Goal: Transaction & Acquisition: Purchase product/service

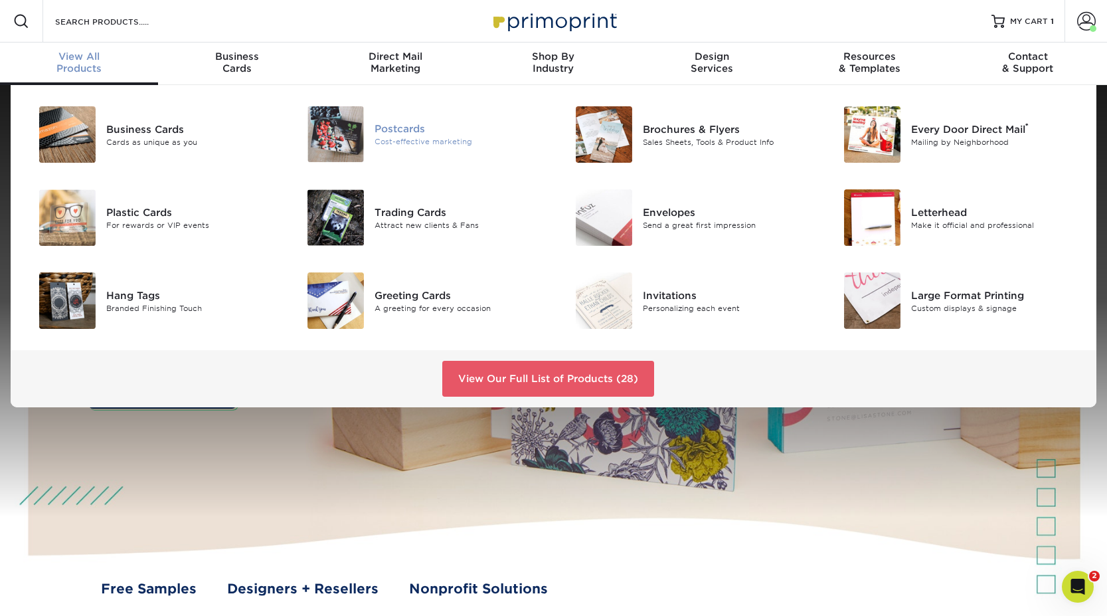
click at [406, 130] on div "Postcards" at bounding box center [459, 129] width 169 height 15
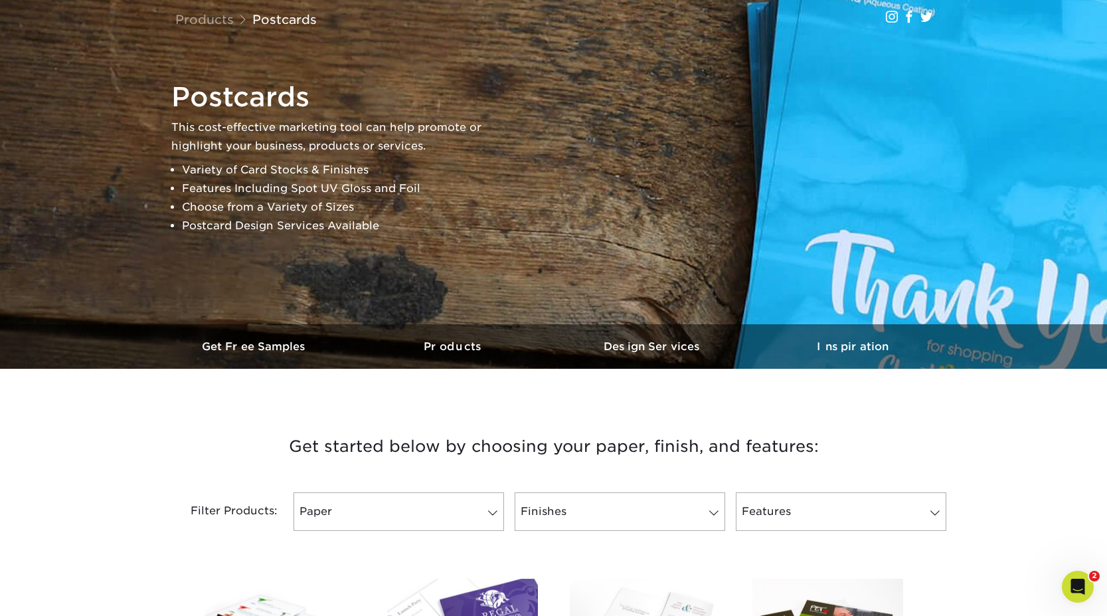
scroll to position [231, 0]
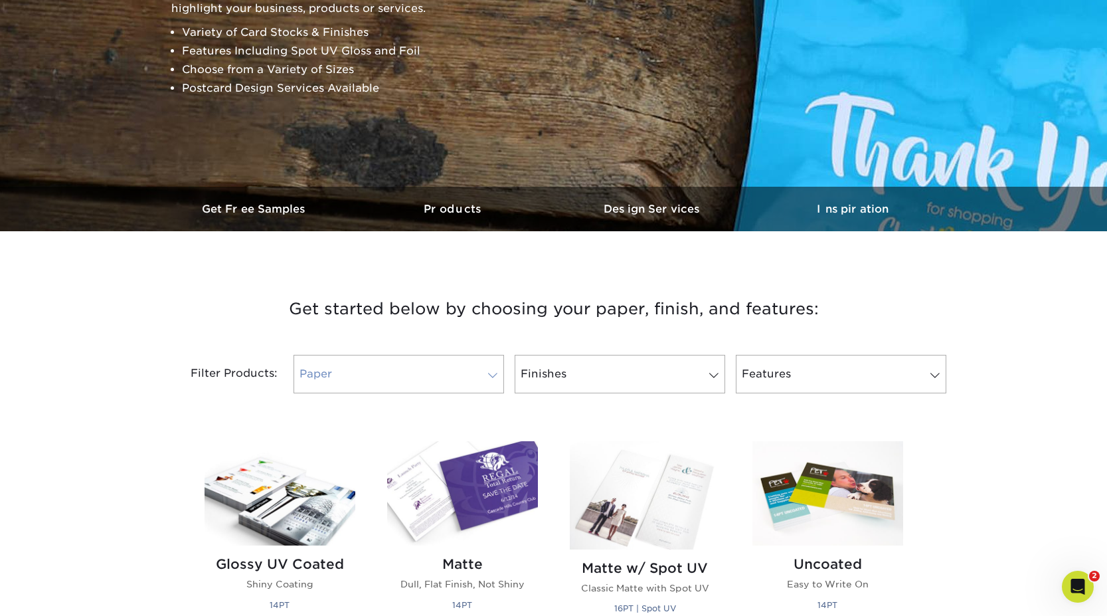
click at [467, 385] on link "Paper" at bounding box center [399, 374] width 211 height 39
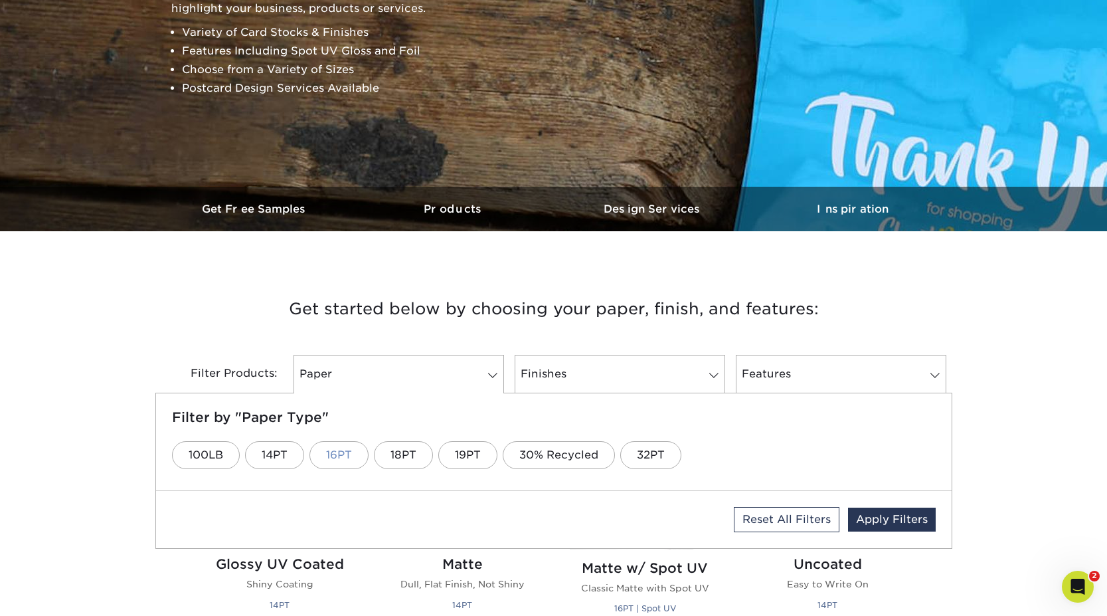
click at [340, 455] on link "16PT" at bounding box center [339, 455] width 59 height 28
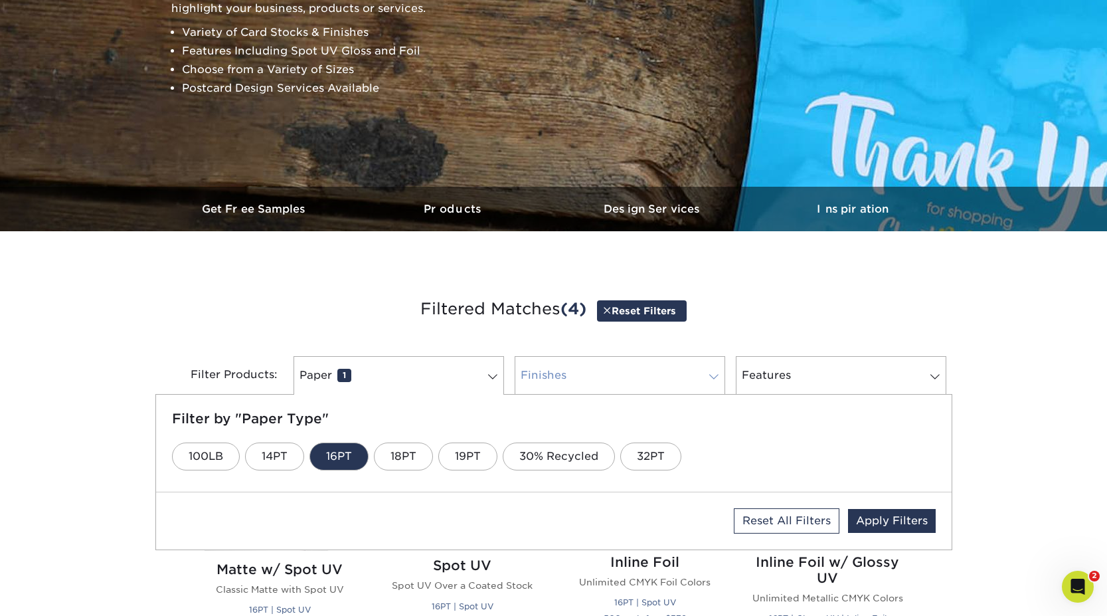
click at [593, 382] on link "Finishes 0" at bounding box center [620, 375] width 211 height 39
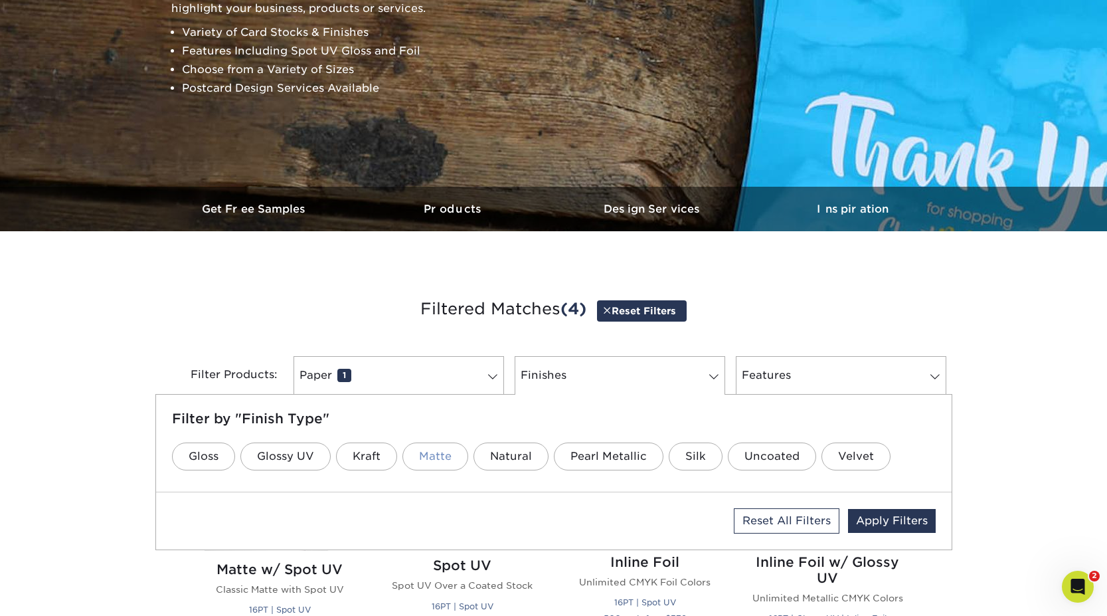
click at [440, 460] on link "Matte" at bounding box center [436, 456] width 66 height 28
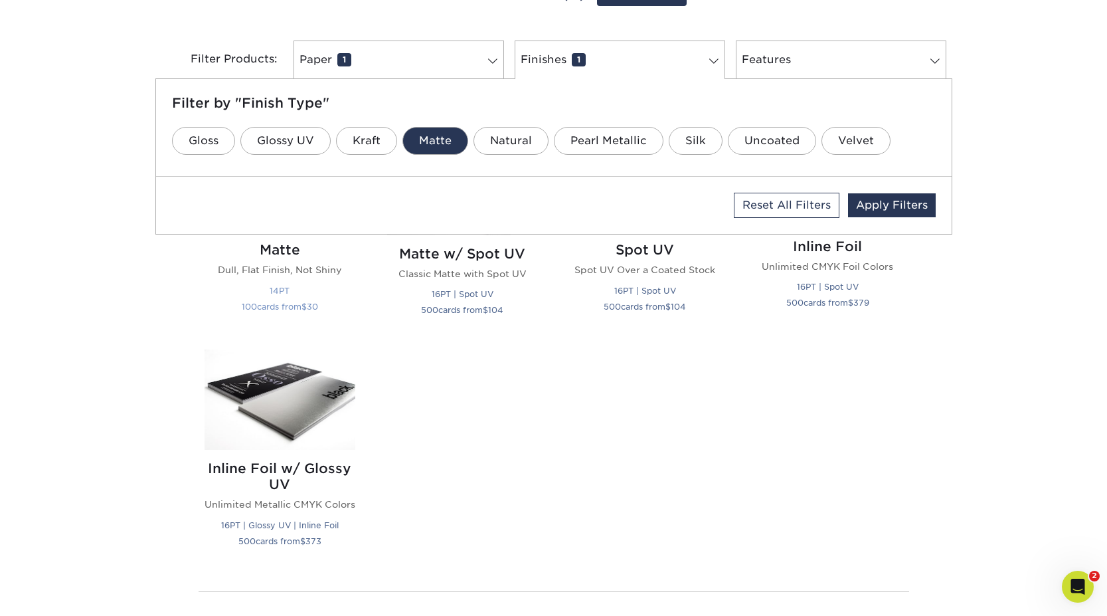
scroll to position [503, 0]
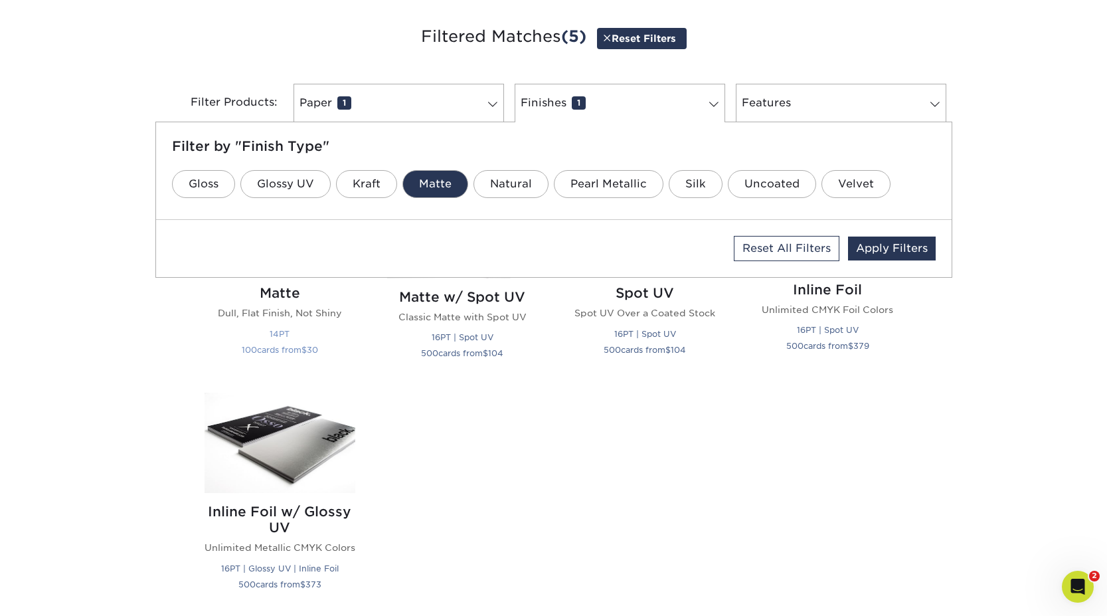
click at [297, 310] on p "Dull, Flat Finish, Not Shiny" at bounding box center [280, 312] width 151 height 13
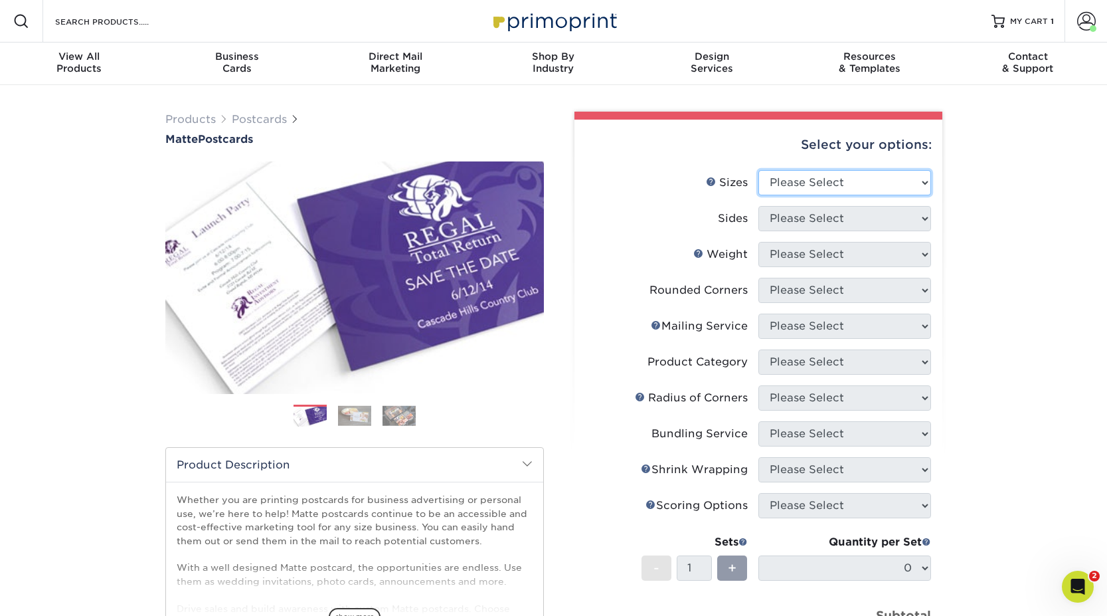
click at [869, 178] on select "Please Select 1.5" x 7" 2" x 4" 2" x 6" 2" x 7" 2" x 8" 2.12" x 5.5" 2.125" x 5…" at bounding box center [845, 182] width 173 height 25
select select "4.00x6.00"
click at [759, 170] on select "Please Select 1.5" x 7" 2" x 4" 2" x 6" 2" x 7" 2" x 8" 2.12" x 5.5" 2.125" x 5…" at bounding box center [845, 182] width 173 height 25
click at [819, 219] on select "Please Select Print Both Sides Print Front Only" at bounding box center [845, 218] width 173 height 25
select select "13abbda7-1d64-4f25-8bb2-c179b224825d"
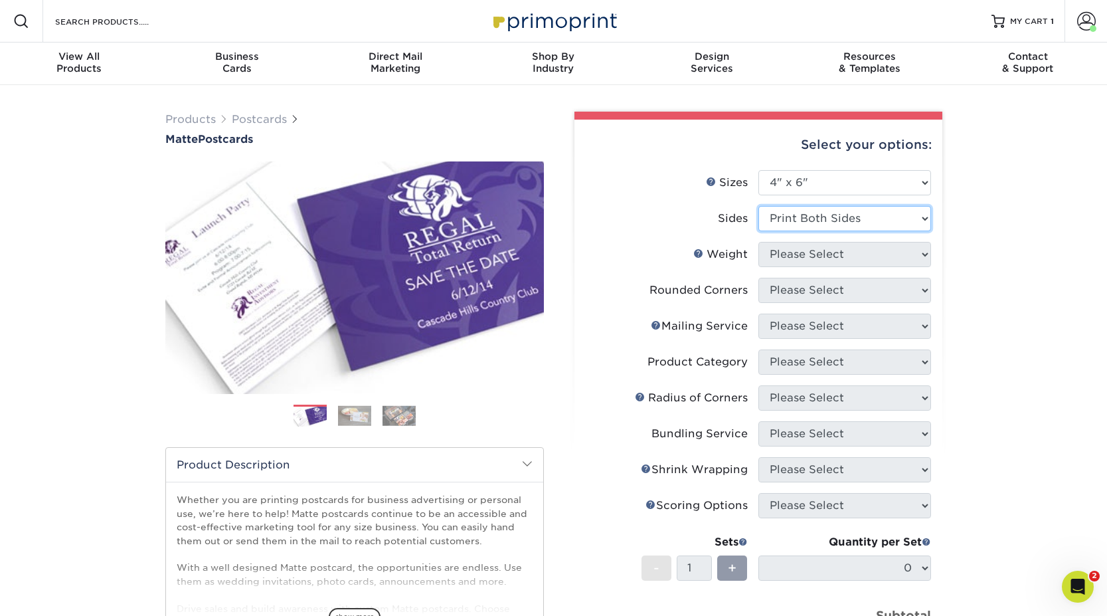
click at [759, 206] on select "Please Select Print Both Sides Print Front Only" at bounding box center [845, 218] width 173 height 25
click at [795, 255] on select "Please Select" at bounding box center [845, 254] width 173 height 25
select select "16PT"
click at [759, 242] on select "Please Select 16PT 14PT" at bounding box center [845, 254] width 173 height 25
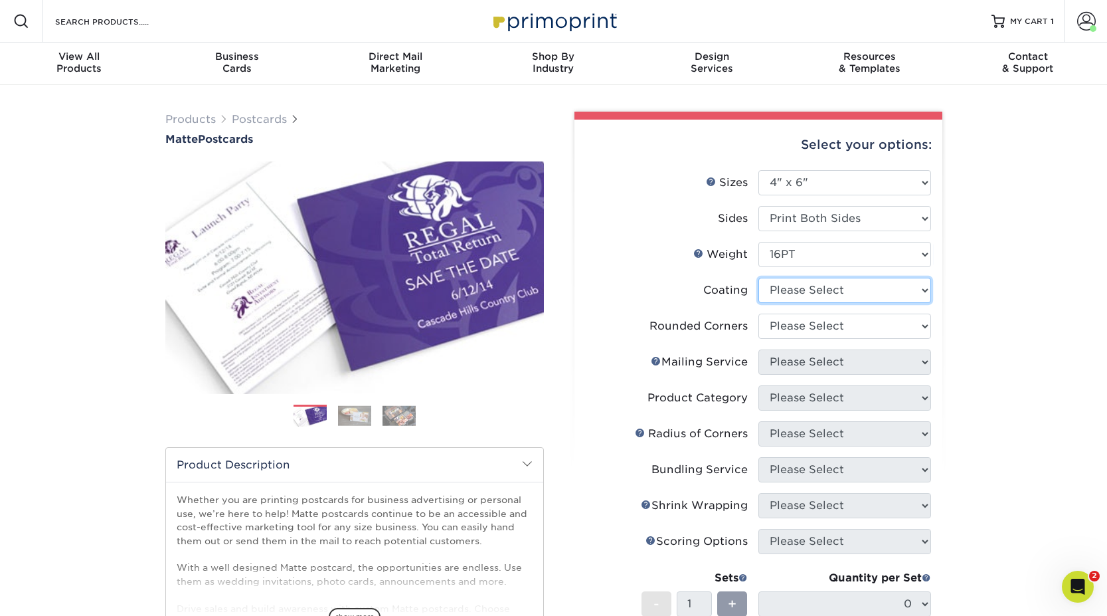
click at [805, 292] on select at bounding box center [845, 290] width 173 height 25
select select "121bb7b5-3b4d-429f-bd8d-bbf80e953313"
click at [759, 278] on select at bounding box center [845, 290] width 173 height 25
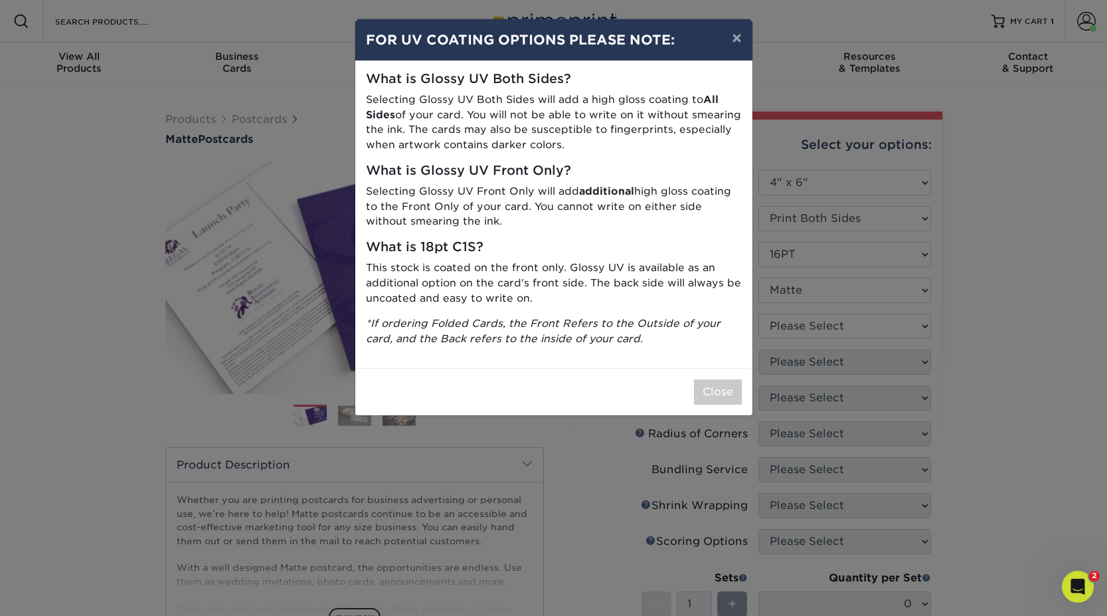
click at [856, 282] on div "× FOR UV COATING OPTIONS PLEASE NOTE: What is Glossy UV Both Sides? Selecting G…" at bounding box center [553, 308] width 1107 height 616
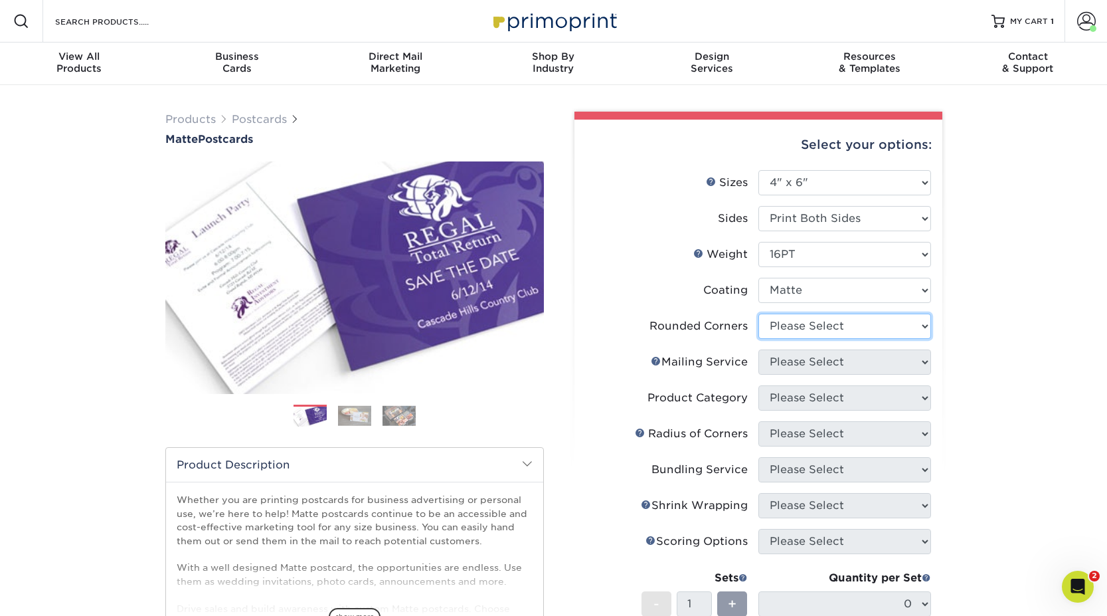
click at [832, 327] on select "Please Select Yes - Round 4 Corners No" at bounding box center [845, 326] width 173 height 25
select select "0"
click at [759, 314] on select "Please Select Yes - Round 4 Corners No" at bounding box center [845, 326] width 173 height 25
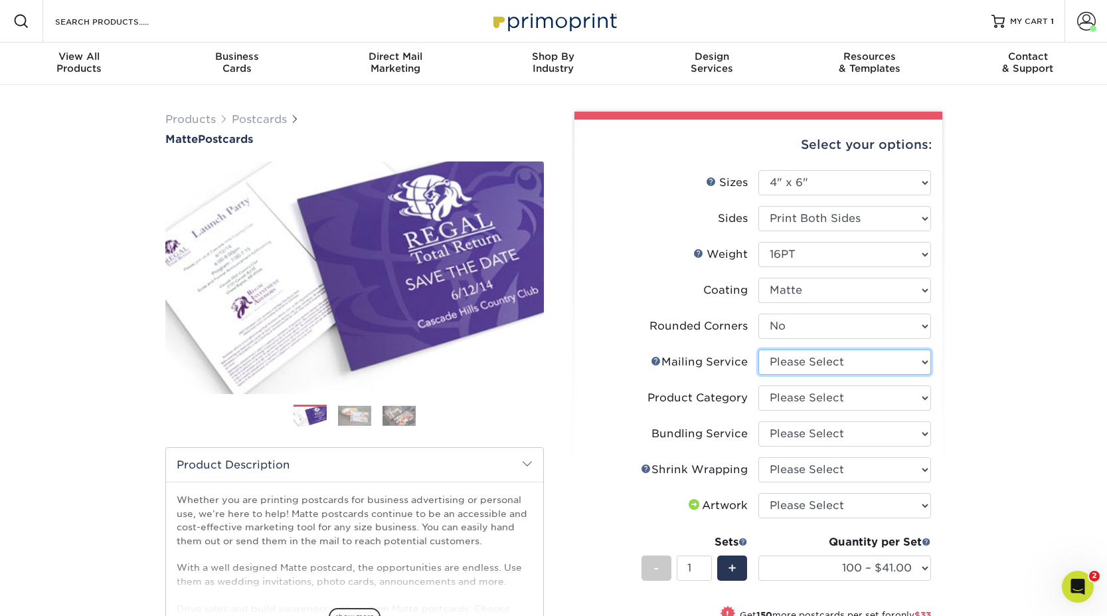
click at [813, 362] on select "Please Select No Direct Mailing Service No, I will mail/stamp/imprint Direct Ma…" at bounding box center [845, 361] width 173 height 25
select select "3e5e9bdd-d78a-4c28-a41d-fe1407925ca6"
click at [759, 349] on select "Please Select No Direct Mailing Service No, I will mail/stamp/imprint Direct Ma…" at bounding box center [845, 361] width 173 height 25
click at [813, 401] on select "Please Select Postcards" at bounding box center [845, 397] width 173 height 25
select select "9b7272e0-d6c8-4c3c-8e97-d3a1bcdab858"
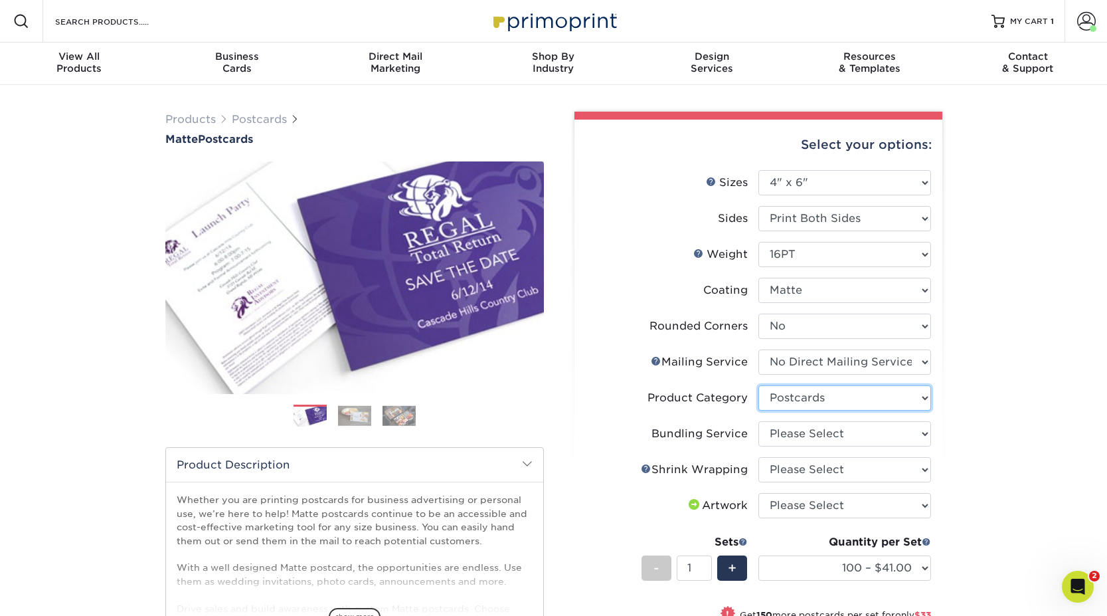
click at [759, 385] on select "Please Select Postcards" at bounding box center [845, 397] width 173 height 25
click at [812, 431] on select "Please Select No Bundling Services Yes, Bundles of 50 (+2 Days) Yes, Bundles of…" at bounding box center [845, 433] width 173 height 25
select select "58689abb-25c0-461c-a4c3-a80b627d6649"
click at [759, 421] on select "Please Select No Bundling Services Yes, Bundles of 50 (+2 Days) Yes, Bundles of…" at bounding box center [845, 433] width 173 height 25
click at [808, 467] on select "Please Select No Shrink Wrapping Shrink Wrap 100 Per Package Shrink Wrap 50 Per…" at bounding box center [845, 469] width 173 height 25
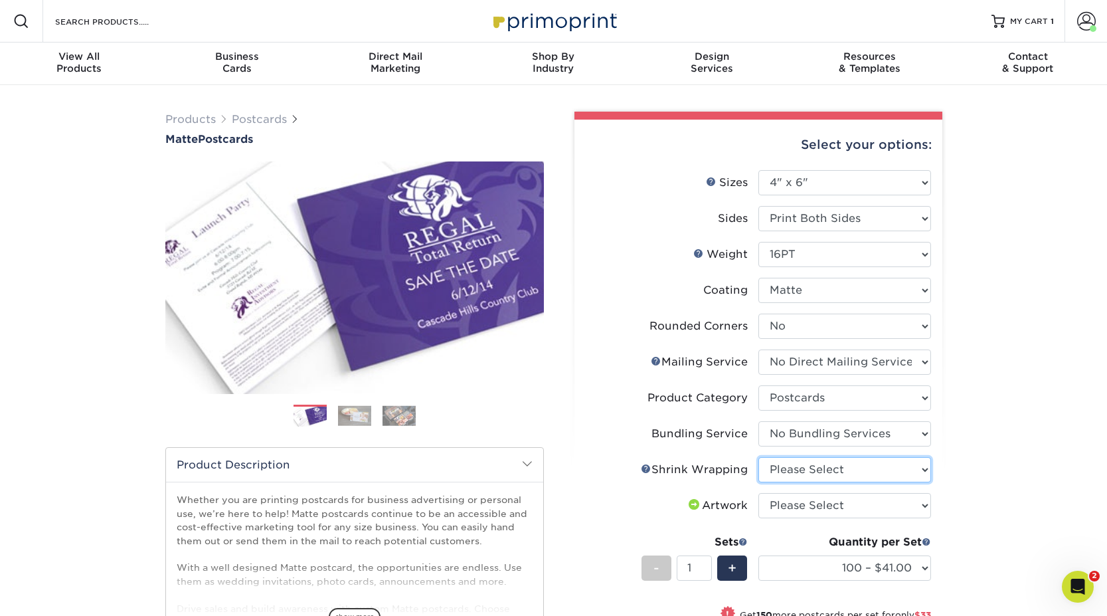
select select "c8749376-e7da-41d0-b3dc-647faf84d907"
click at [759, 457] on select "Please Select No Shrink Wrapping Shrink Wrap 100 Per Package Shrink Wrap 50 Per…" at bounding box center [845, 469] width 173 height 25
click at [810, 499] on select "Please Select I will upload files I need a design - $150" at bounding box center [845, 505] width 173 height 25
select select "upload"
click at [759, 493] on select "Please Select I will upload files I need a design - $150" at bounding box center [845, 505] width 173 height 25
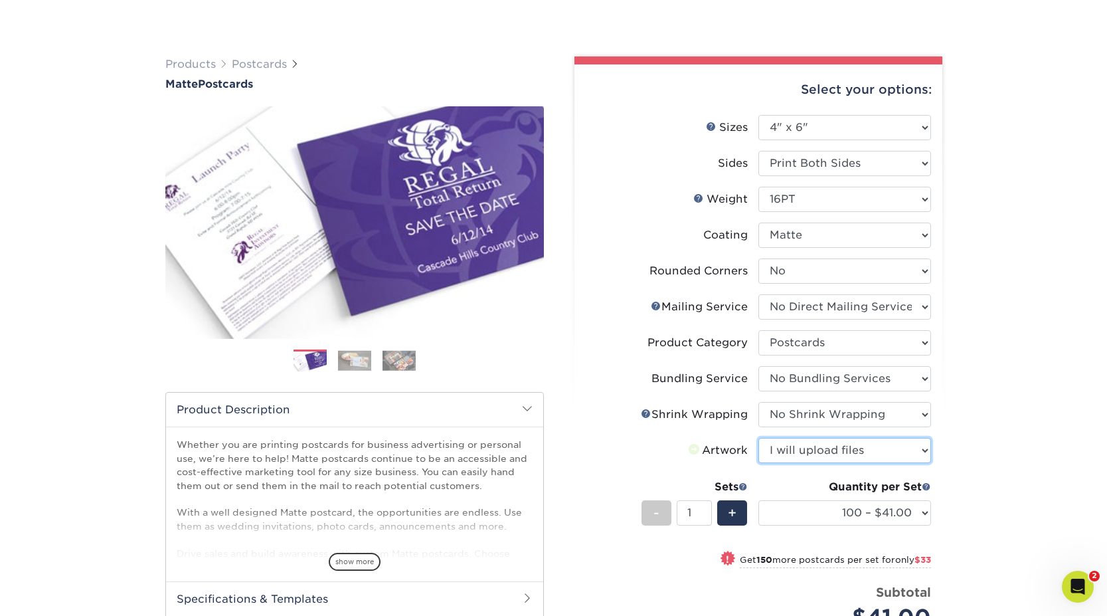
scroll to position [105, 0]
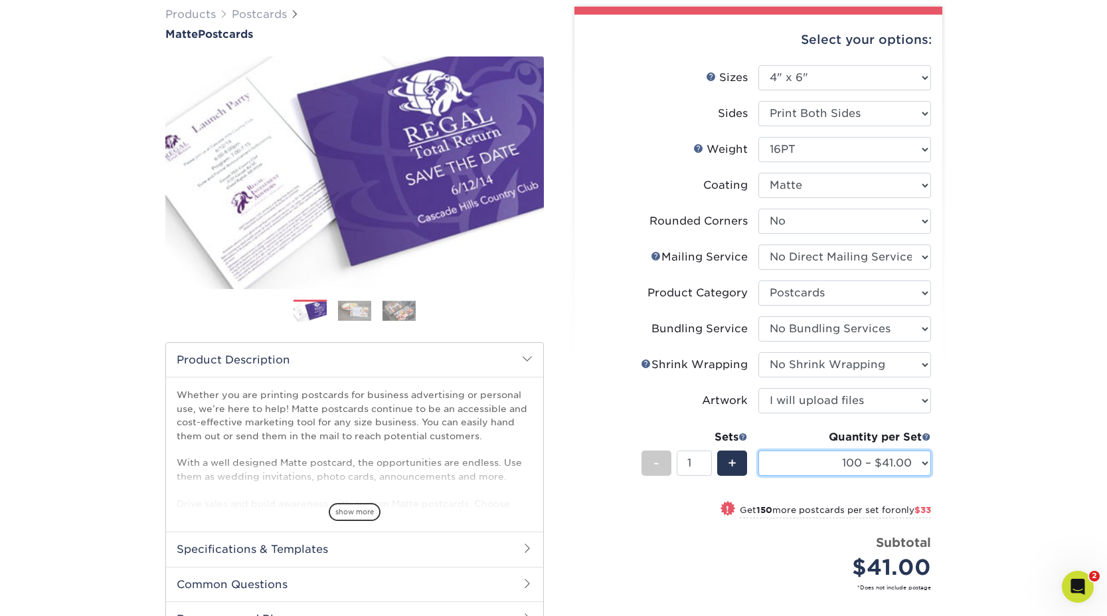
click at [789, 466] on select "100 – $41.00 250 – $74.00 500 – $88.00 1000 – $99.00 2500 – $205.00 5000 – $304…" at bounding box center [845, 462] width 173 height 25
select select "2500 – $205.00"
click at [759, 450] on select "100 – $41.00 250 – $74.00 500 – $88.00 1000 – $99.00 2500 – $205.00 5000 – $304…" at bounding box center [845, 462] width 173 height 25
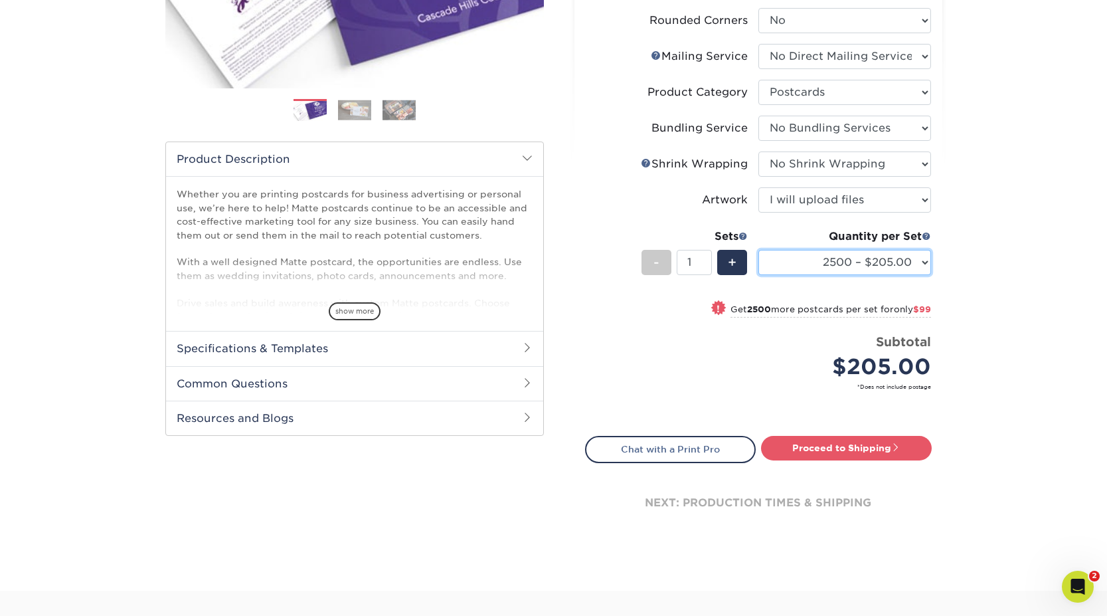
scroll to position [364, 0]
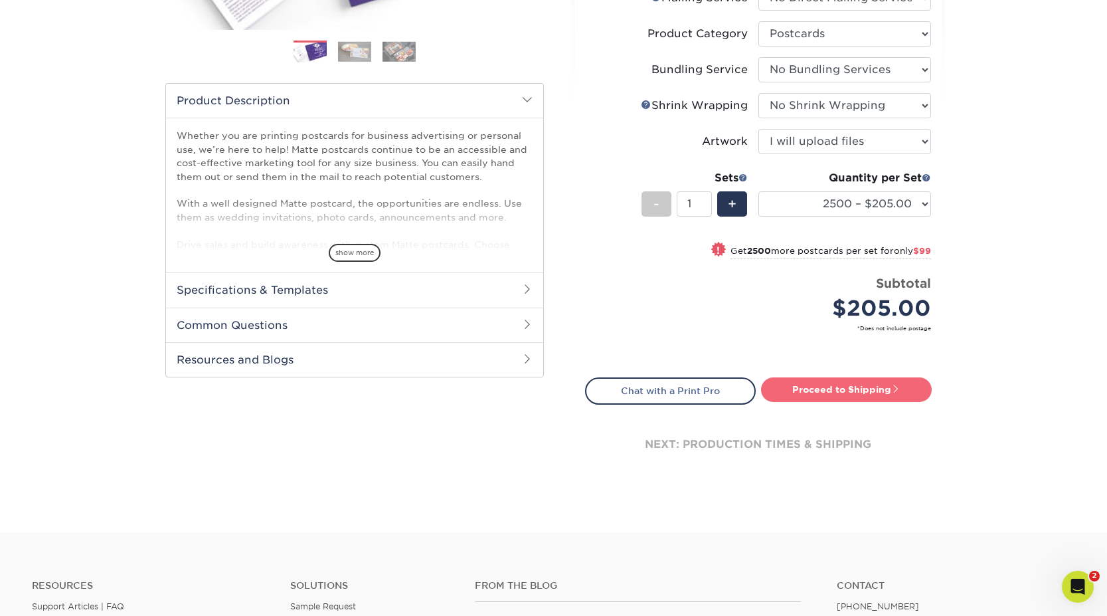
click at [836, 393] on link "Proceed to Shipping" at bounding box center [846, 389] width 171 height 24
type input "Set 1"
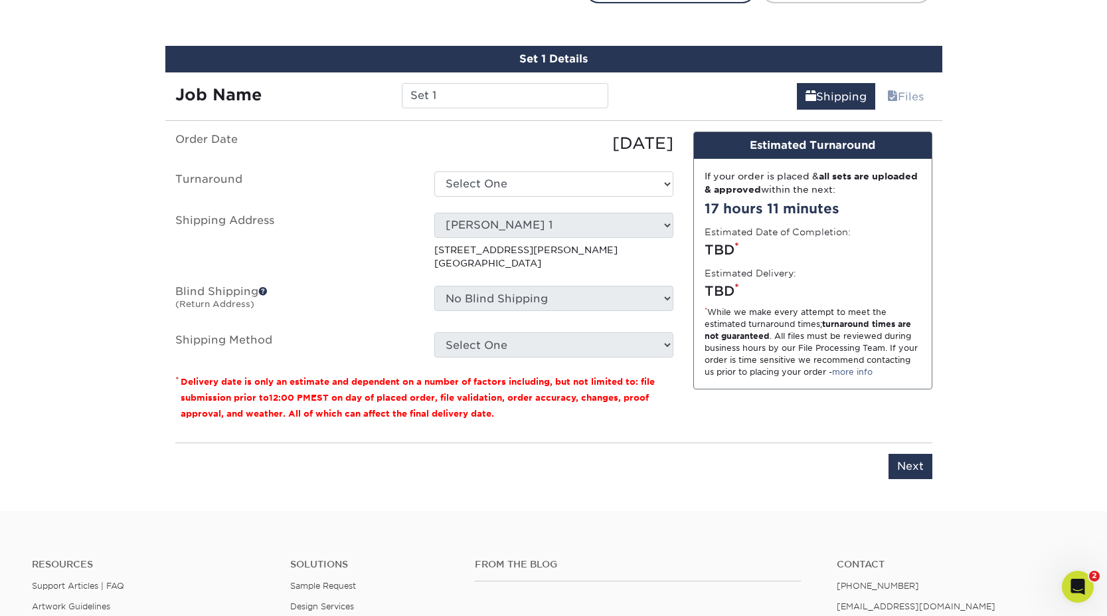
scroll to position [777, 0]
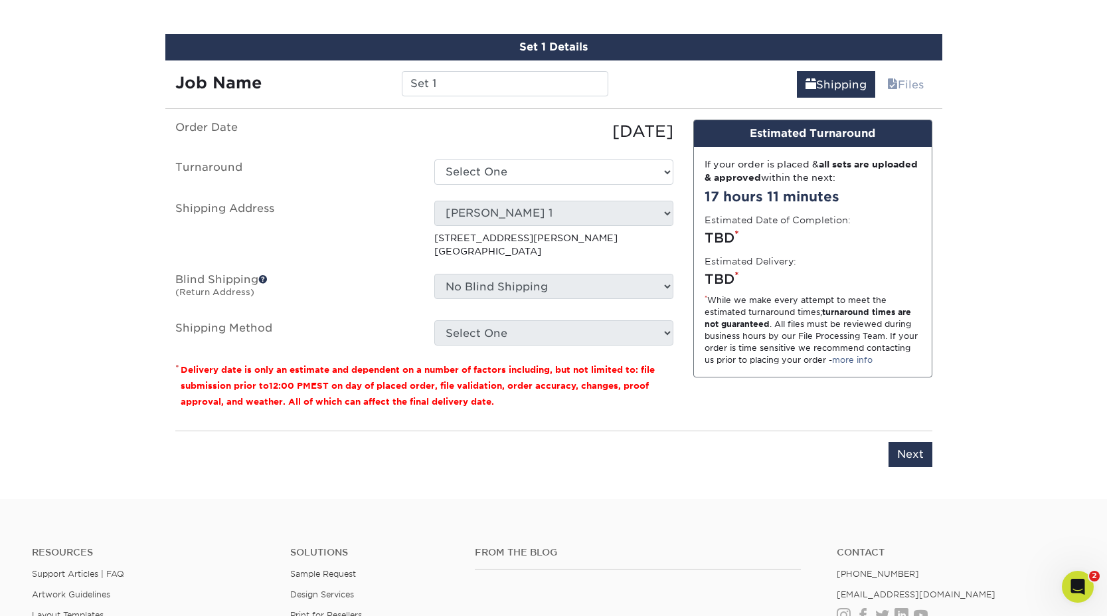
click at [544, 186] on ul "Order Date 08/26/2025 Turnaround Select One 2-4 Business Days 2 Day Next Busine…" at bounding box center [424, 233] width 498 height 227
click at [547, 177] on select "Select One 2-4 Business Days 2 Day Next Business Day" at bounding box center [553, 171] width 239 height 25
select select "2f00374a-1d4a-4cb6-bac2-4b72b0ea808d"
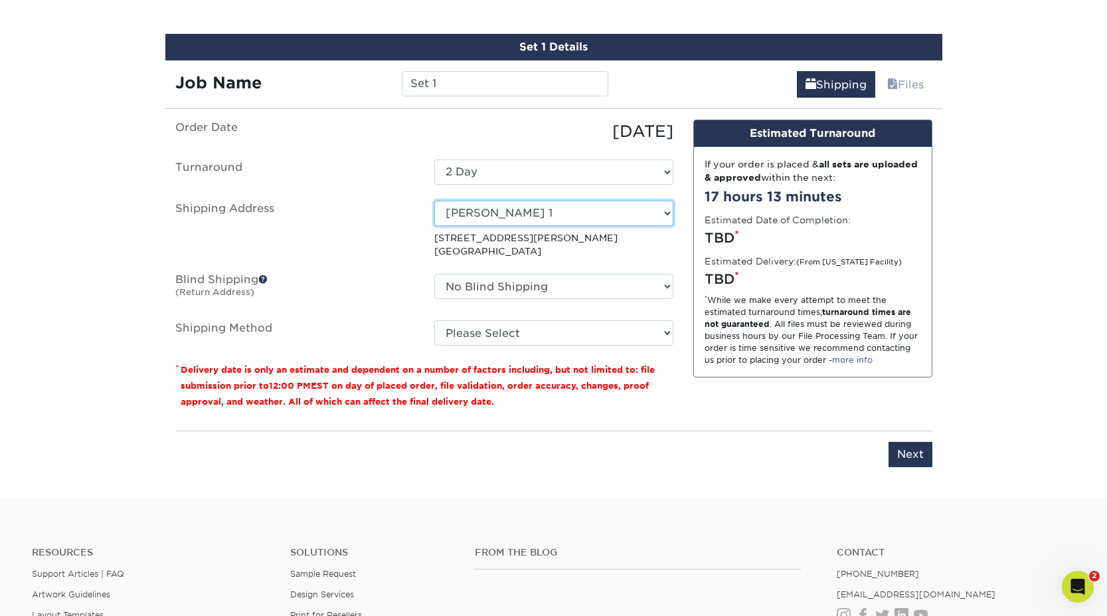
click at [547, 212] on select "Select One Bouncer Christine Rupert D&M Matt Drew 1 EMS 1 EMS 2 Feverwise HOME …" at bounding box center [553, 213] width 239 height 25
select select "26859"
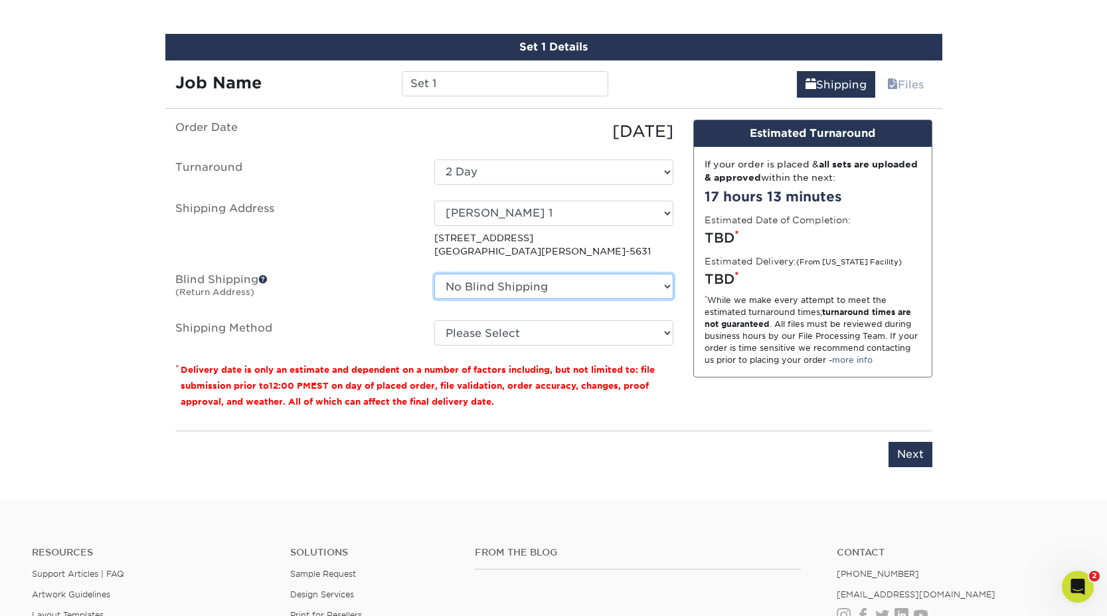
click at [554, 287] on select "No Blind Shipping Bouncer Christine Rupert D&M Matt Drew 1 EMS 1 EMS 2 Feverwis…" at bounding box center [553, 286] width 239 height 25
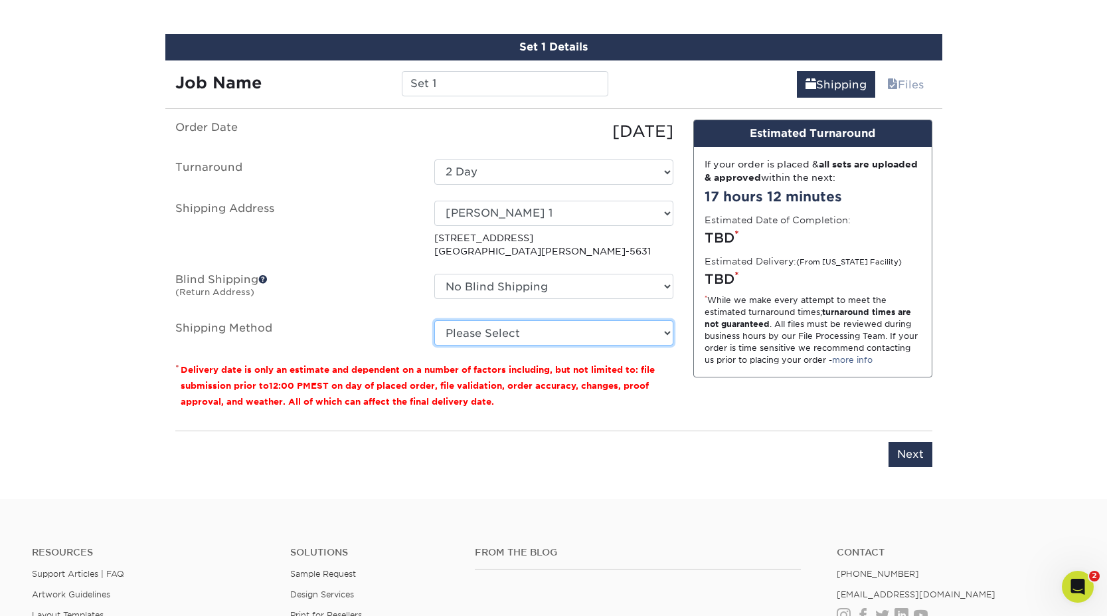
click at [519, 334] on select "Please Select Ground Shipping (+$29.30) 3 Day Shipping Service (+$42.01) 2 Day …" at bounding box center [553, 332] width 239 height 25
select select "03"
click at [434, 320] on select "Please Select Ground Shipping (+$29.30) 3 Day Shipping Service (+$42.01) 2 Day …" at bounding box center [553, 332] width 239 height 25
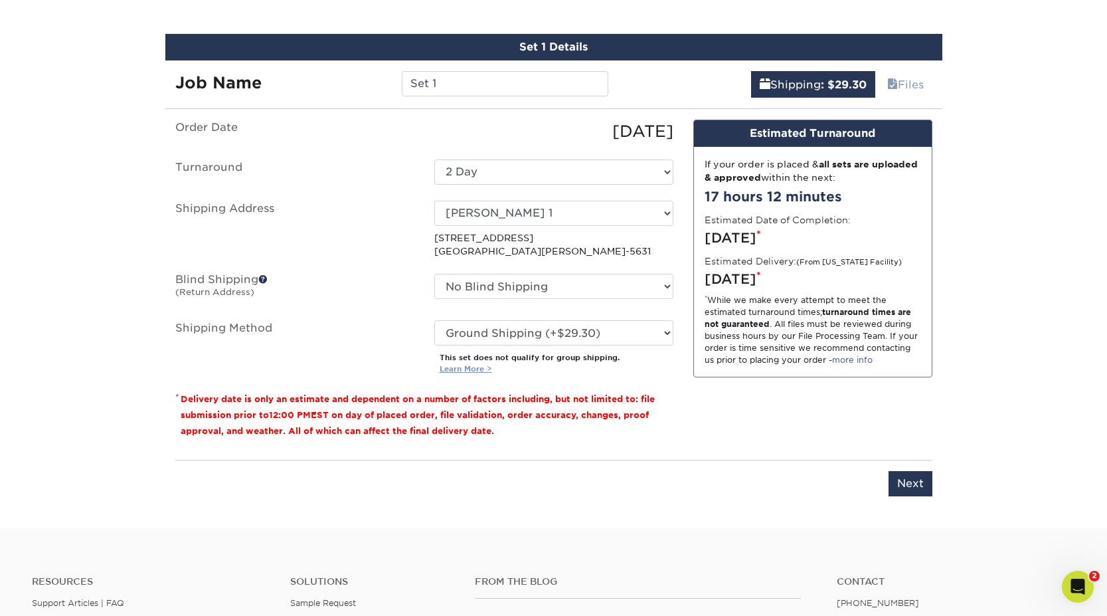
click at [467, 370] on link "Learn More >" at bounding box center [466, 368] width 52 height 9
click at [915, 487] on input "Next" at bounding box center [911, 483] width 44 height 25
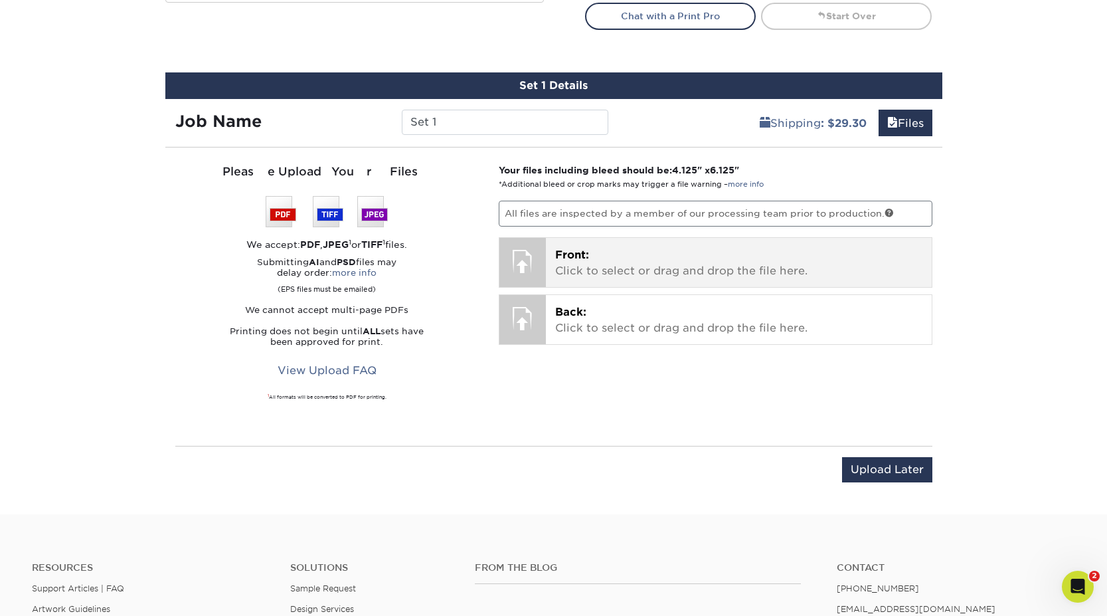
scroll to position [738, 0]
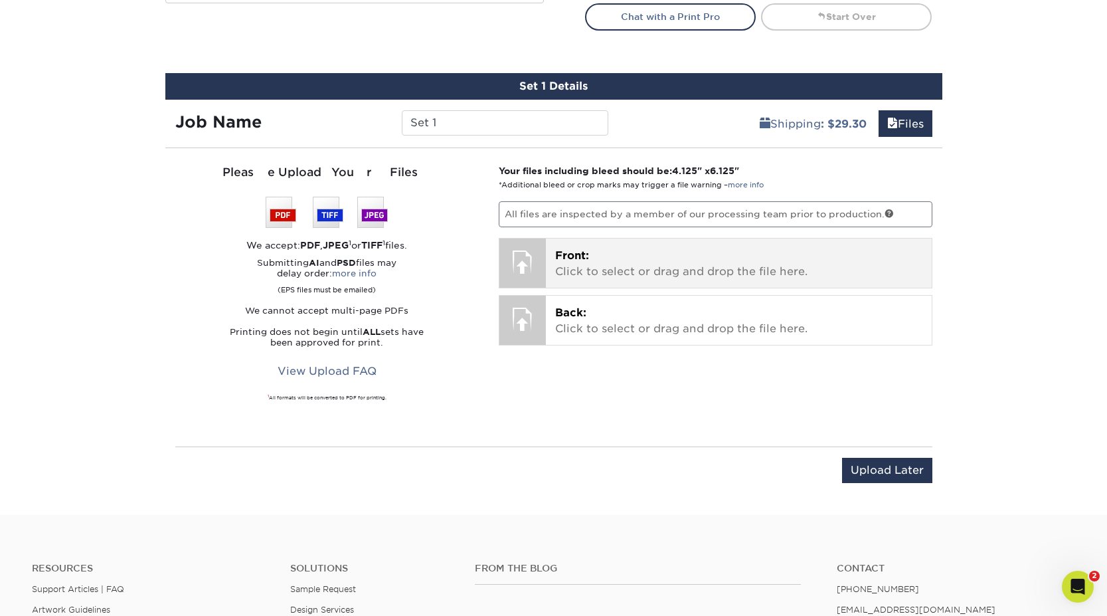
click at [628, 274] on p "Front: Click to select or drag and drop the file here." at bounding box center [738, 264] width 367 height 32
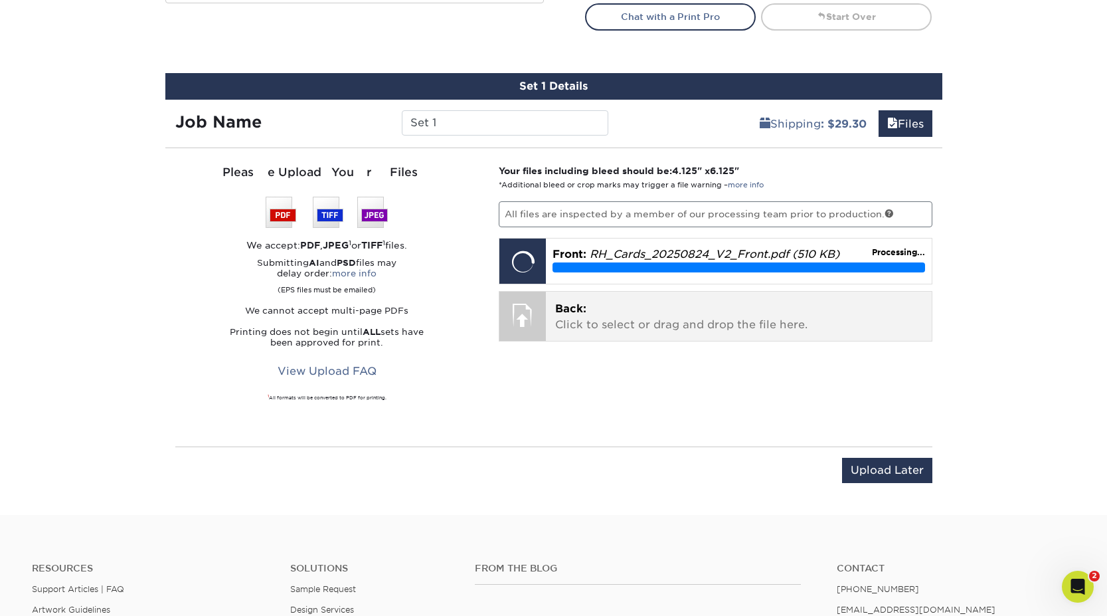
click at [670, 319] on p "Back: Click to select or drag and drop the file here." at bounding box center [738, 317] width 367 height 32
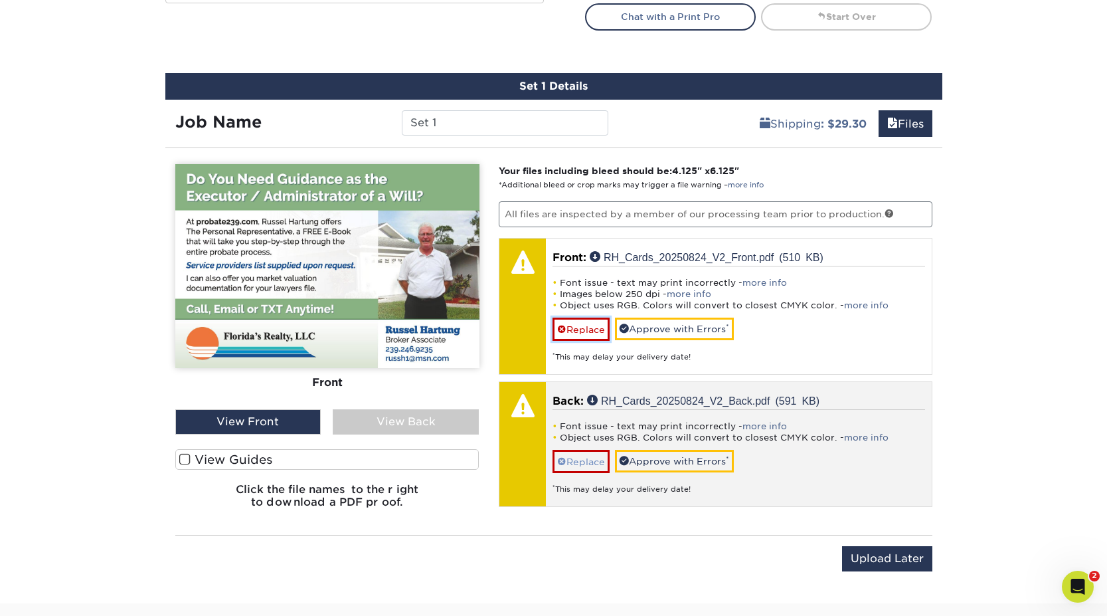
drag, startPoint x: 581, startPoint y: 330, endPoint x: 565, endPoint y: 379, distance: 52.1
click at [581, 330] on link "Replace" at bounding box center [581, 329] width 57 height 23
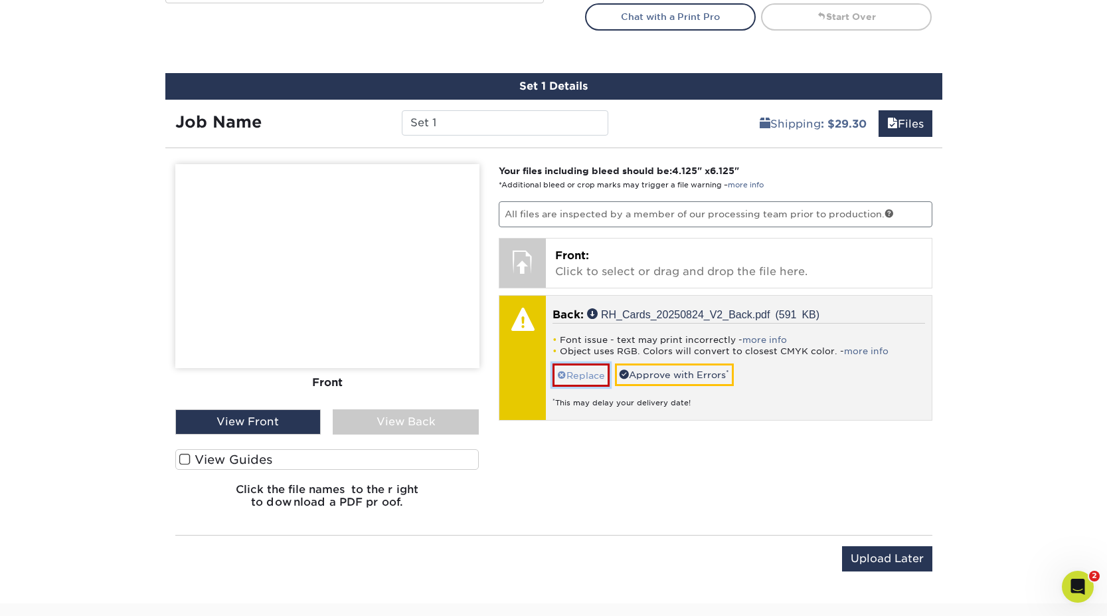
click at [577, 371] on link "Replace" at bounding box center [581, 374] width 57 height 23
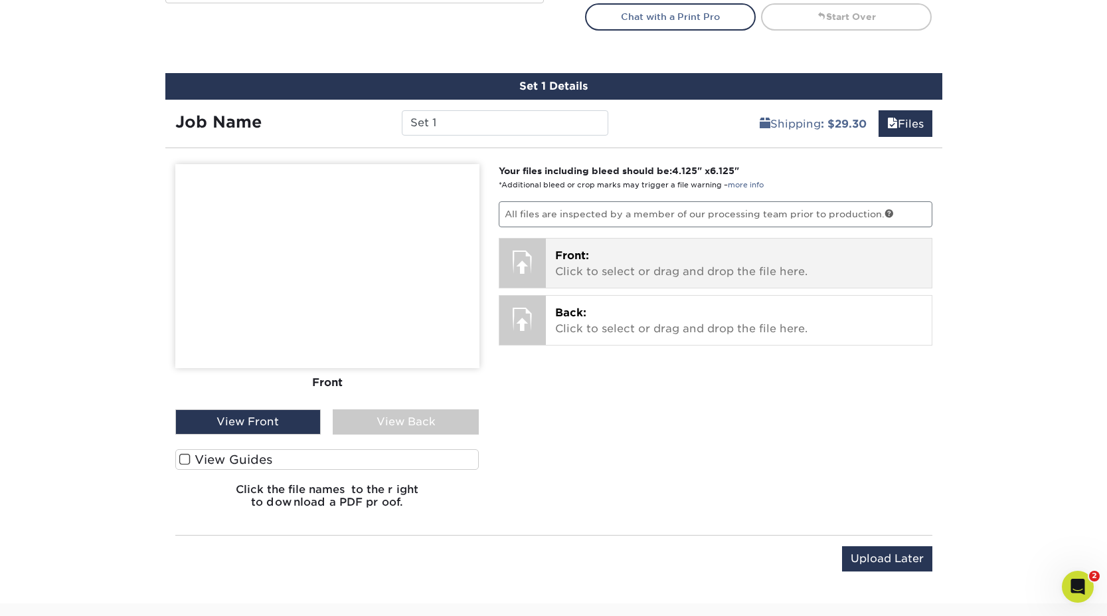
click at [618, 262] on p "Front: Click to select or drag and drop the file here." at bounding box center [738, 264] width 367 height 32
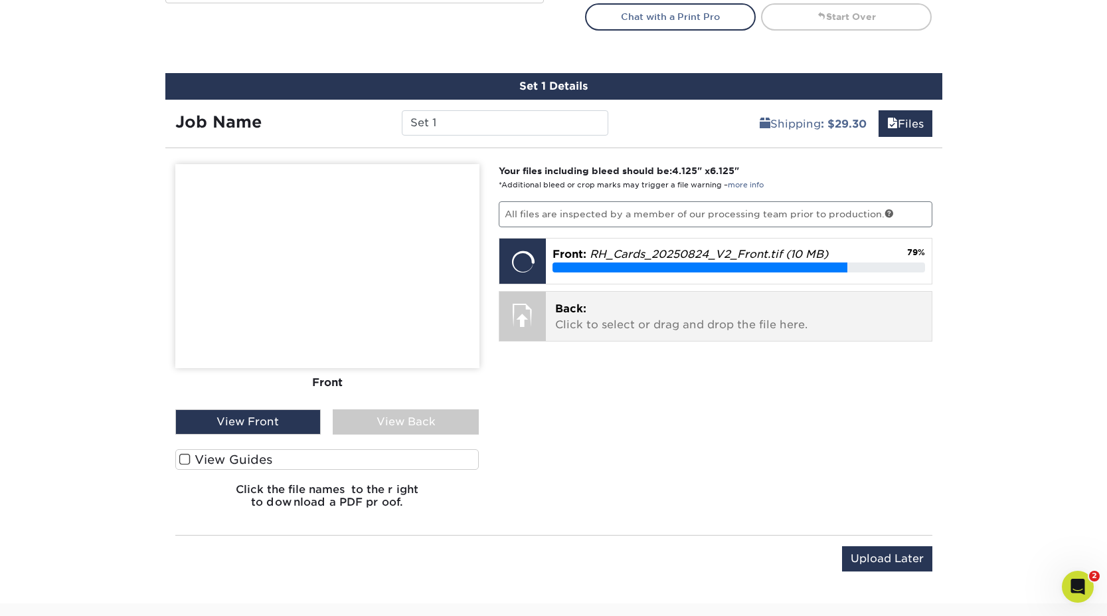
click at [728, 324] on p "Back: Click to select or drag and drop the file here." at bounding box center [738, 317] width 367 height 32
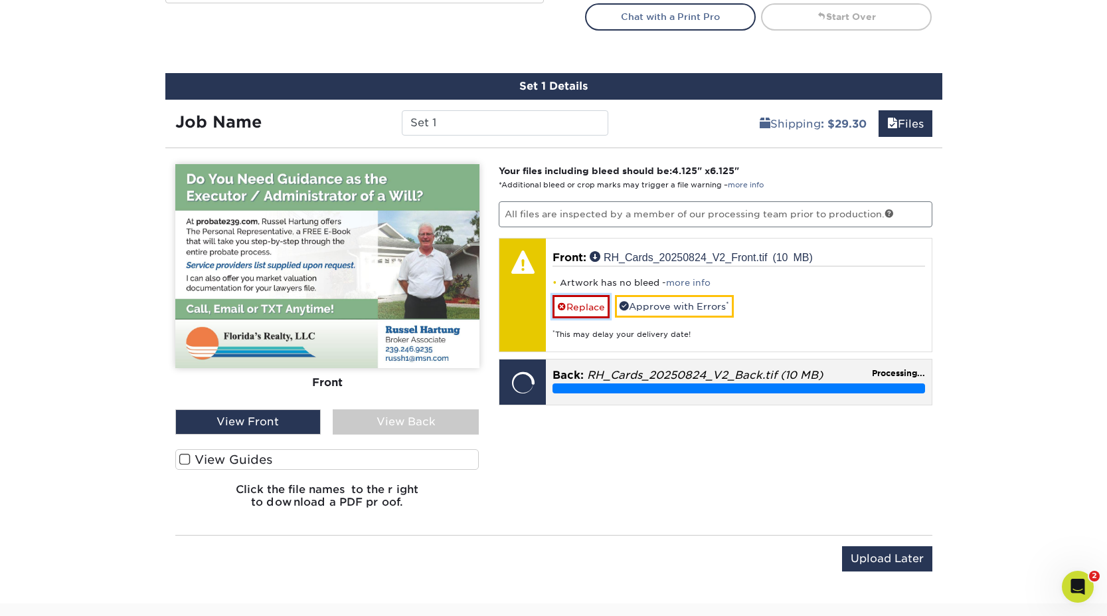
click at [579, 306] on link "Replace" at bounding box center [581, 306] width 57 height 23
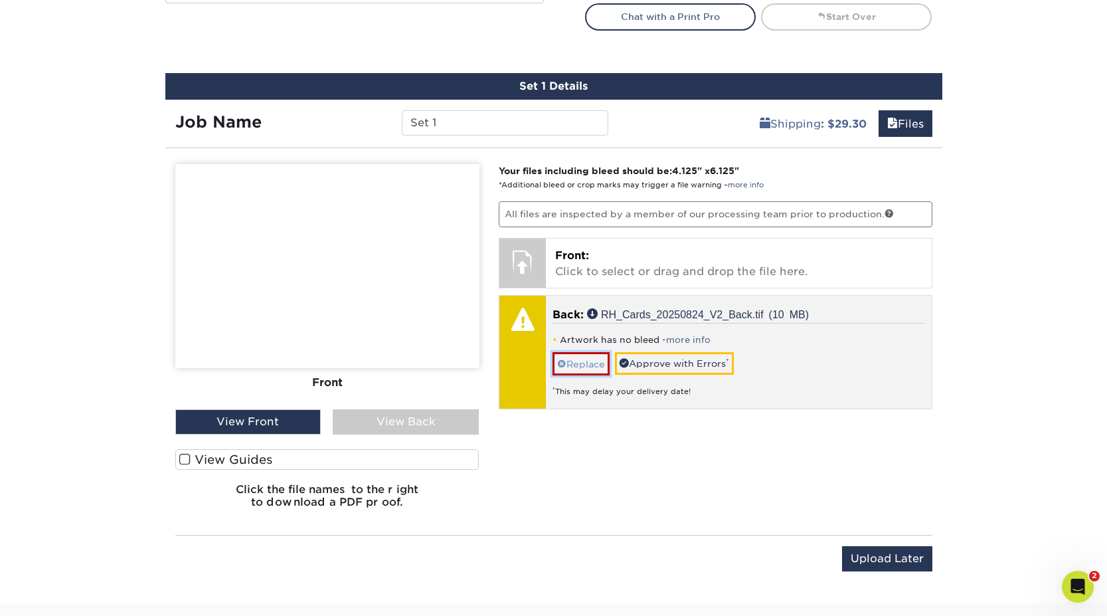
click at [589, 367] on link "Replace" at bounding box center [581, 363] width 57 height 23
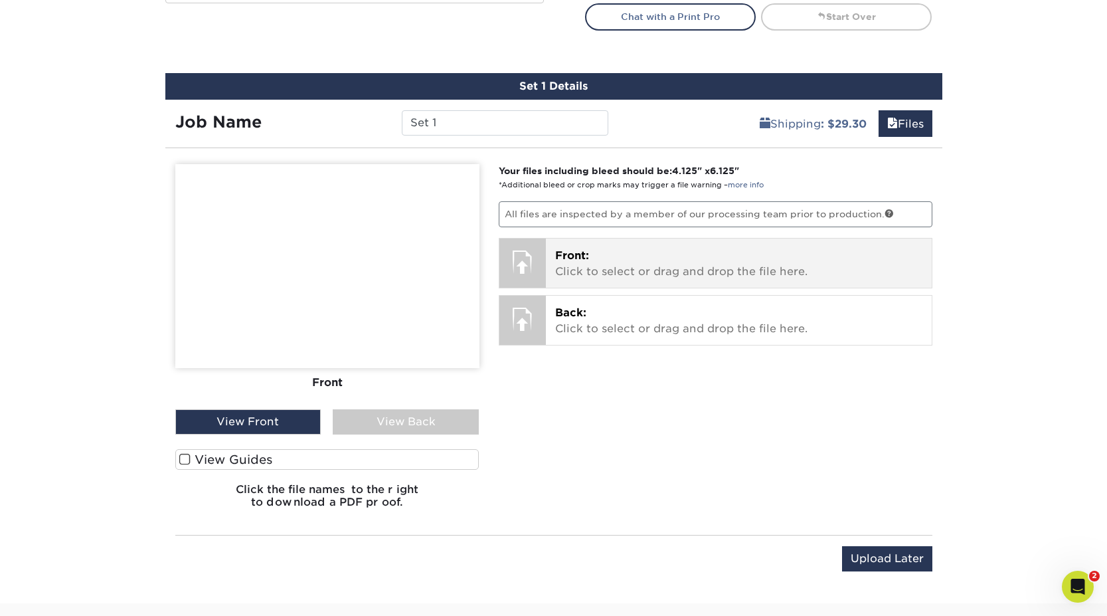
click at [626, 264] on p "Front: Click to select or drag and drop the file here." at bounding box center [738, 264] width 367 height 32
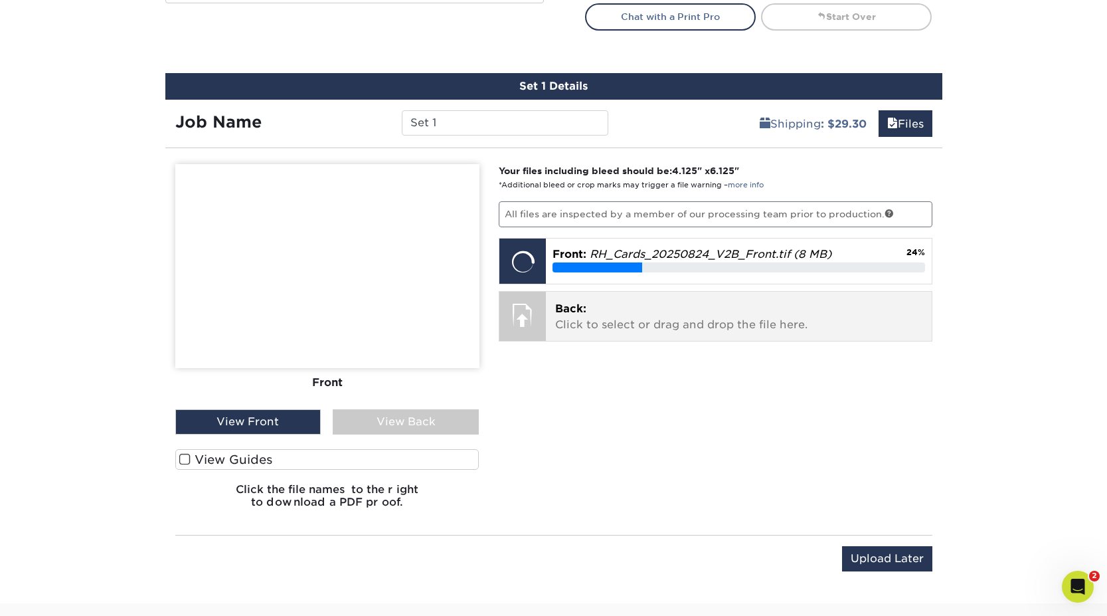
click at [615, 321] on p "Back: Click to select or drag and drop the file here." at bounding box center [738, 317] width 367 height 32
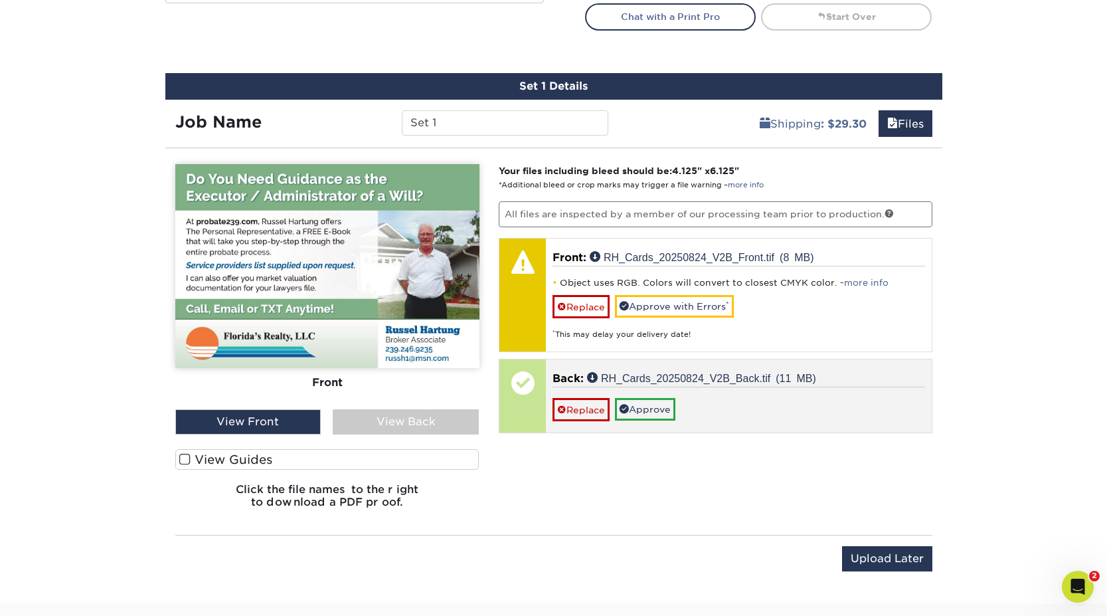
click at [698, 399] on div "Replace Approve" at bounding box center [739, 404] width 373 height 35
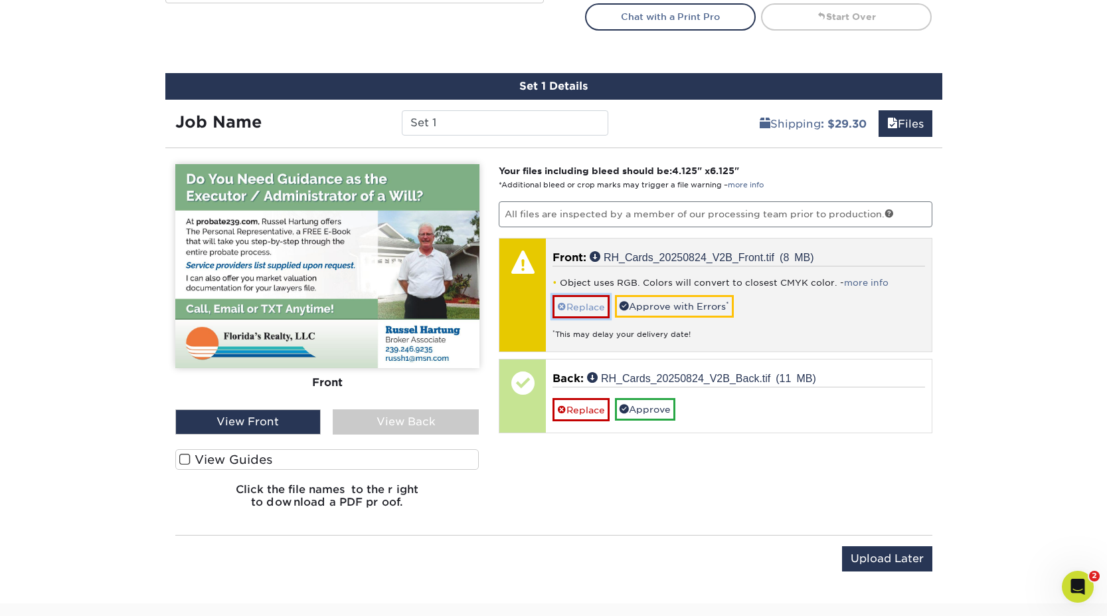
click at [573, 312] on link "Replace" at bounding box center [581, 306] width 57 height 23
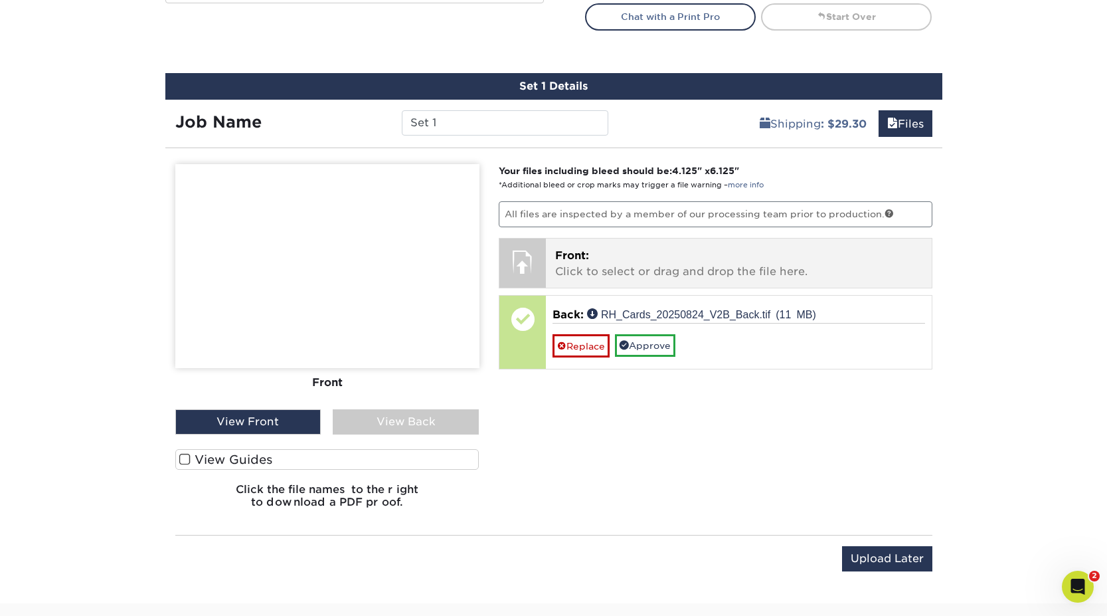
click at [589, 258] on span "Front:" at bounding box center [572, 255] width 34 height 13
click at [722, 260] on p "Front: Click to select or drag and drop the file here." at bounding box center [738, 264] width 367 height 32
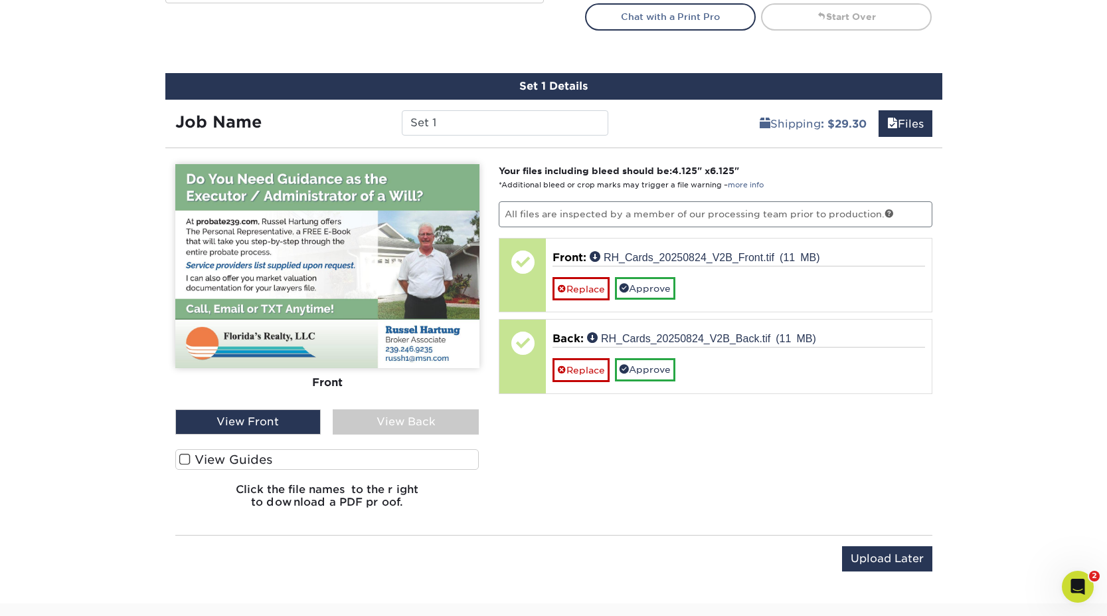
click at [379, 421] on div "View Back" at bounding box center [406, 421] width 146 height 25
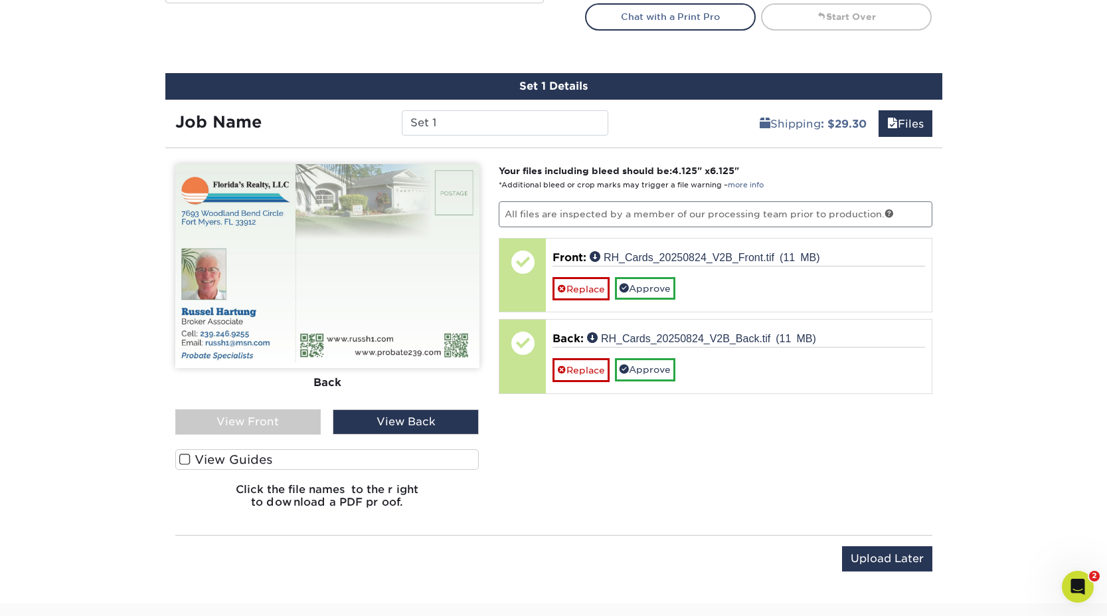
click at [284, 426] on div "View Front" at bounding box center [248, 421] width 146 height 25
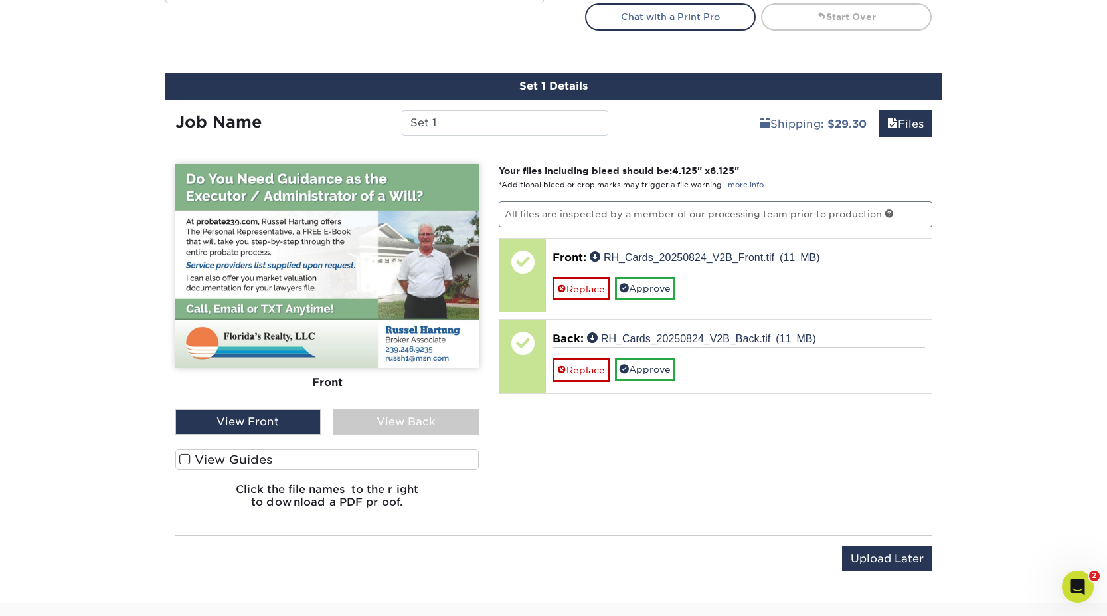
click at [381, 423] on div "View Back" at bounding box center [406, 421] width 146 height 25
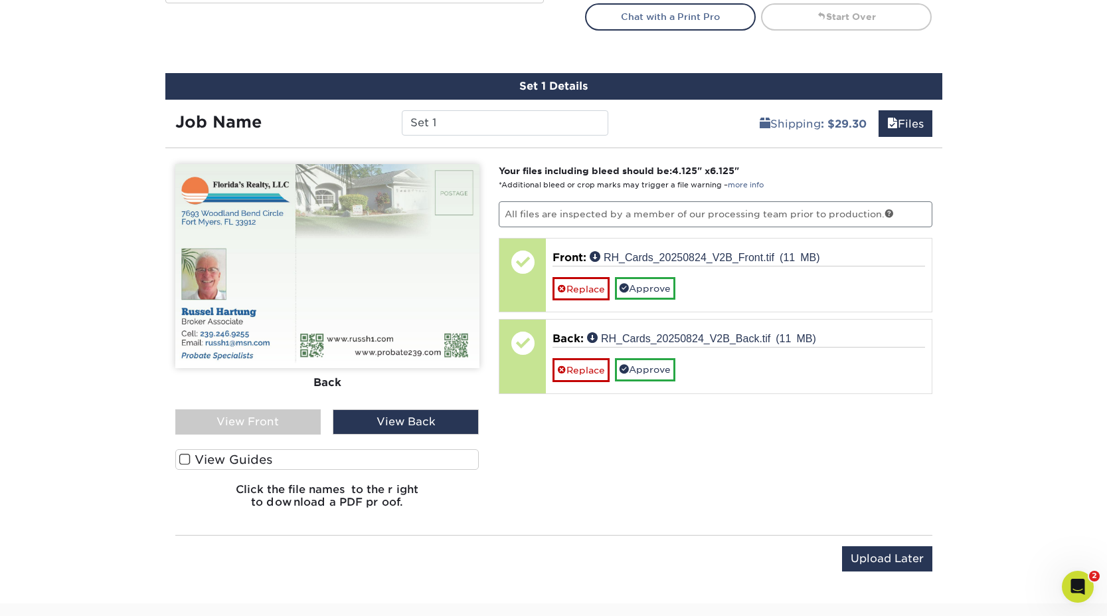
click at [289, 424] on div "View Front" at bounding box center [248, 421] width 146 height 25
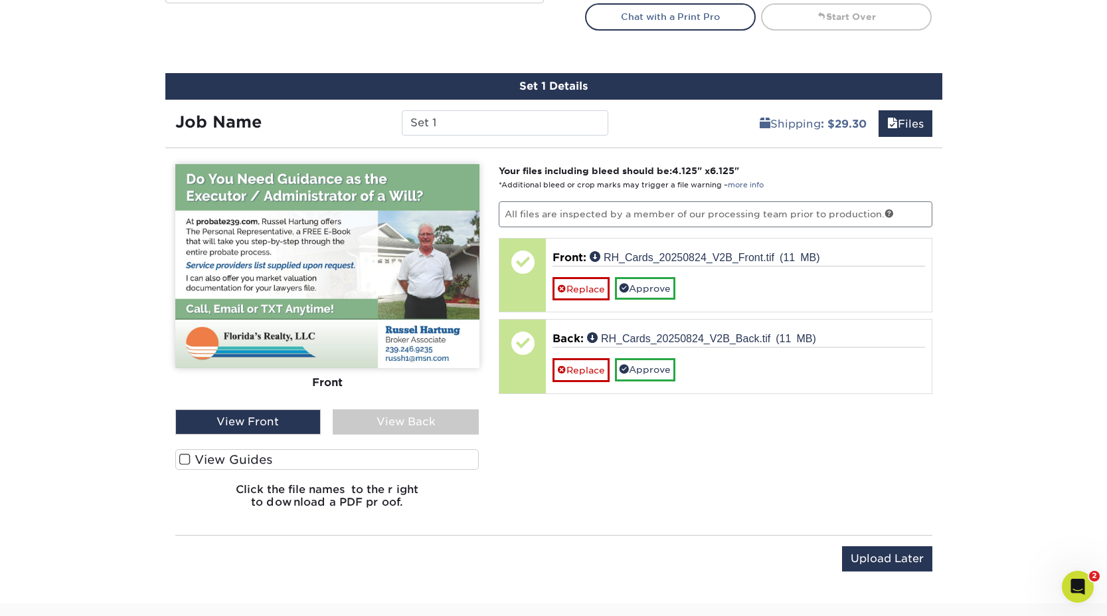
click at [406, 425] on div "View Back" at bounding box center [406, 421] width 146 height 25
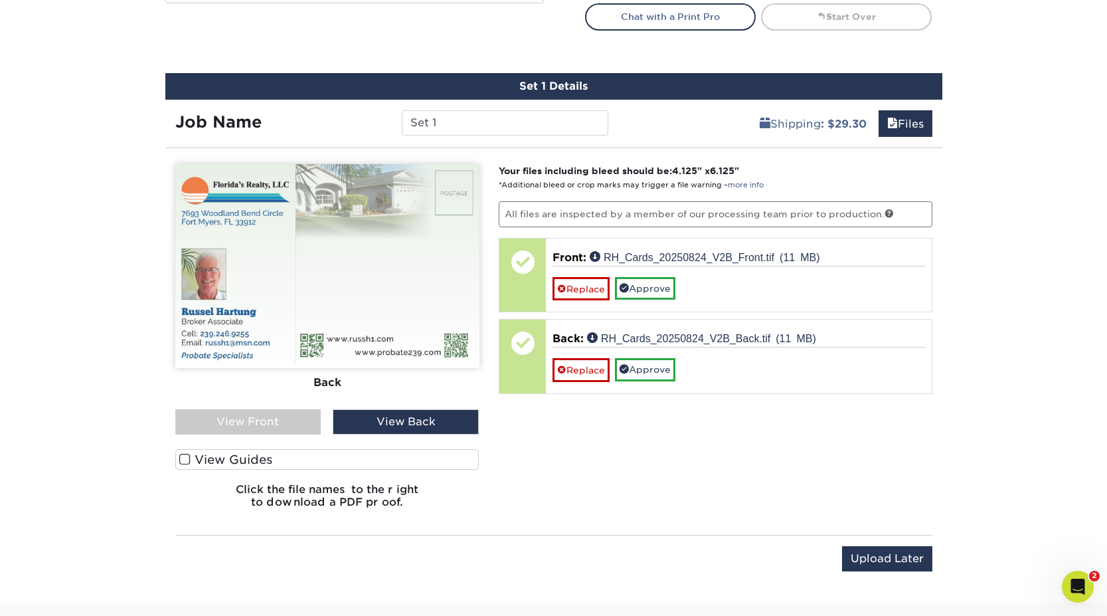
click at [293, 421] on div "View Front" at bounding box center [248, 421] width 146 height 25
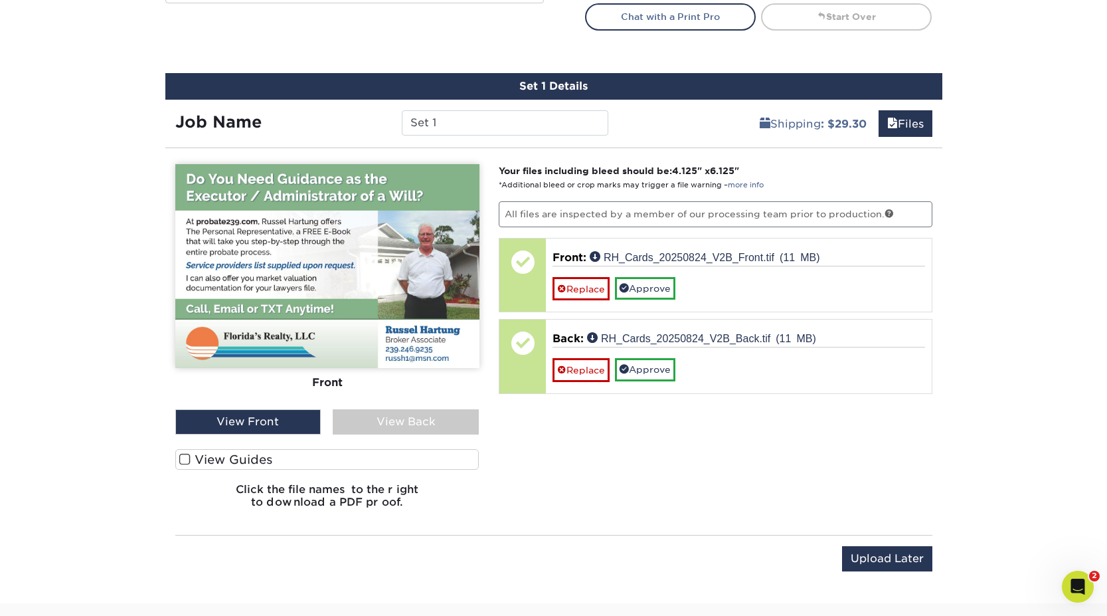
click at [405, 425] on div "View Back" at bounding box center [406, 421] width 146 height 25
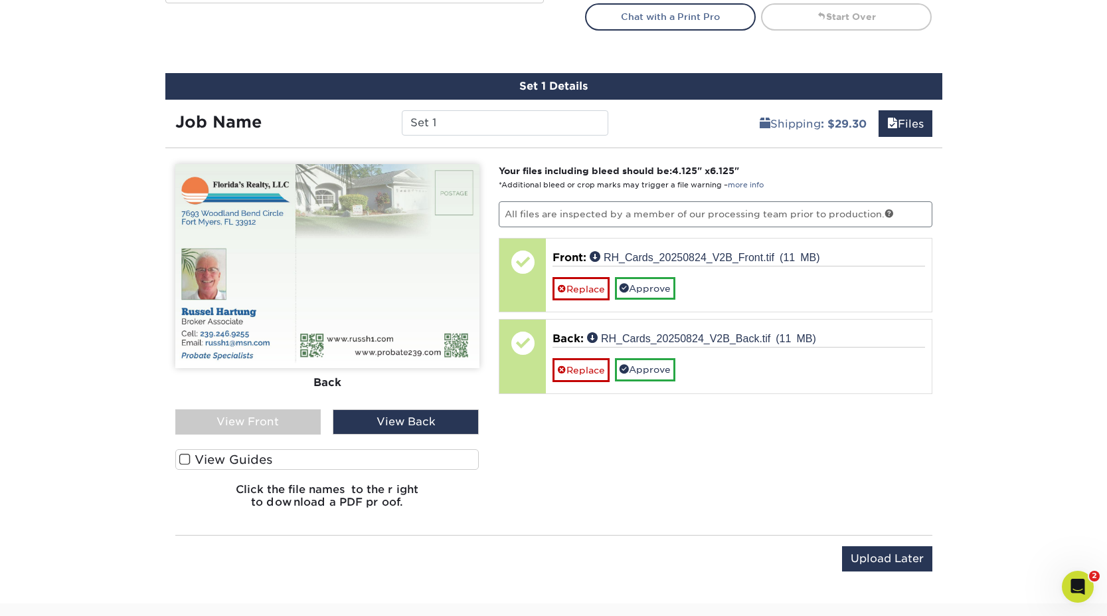
click at [180, 456] on span at bounding box center [184, 459] width 11 height 13
click at [0, 0] on input "View Guides" at bounding box center [0, 0] width 0 height 0
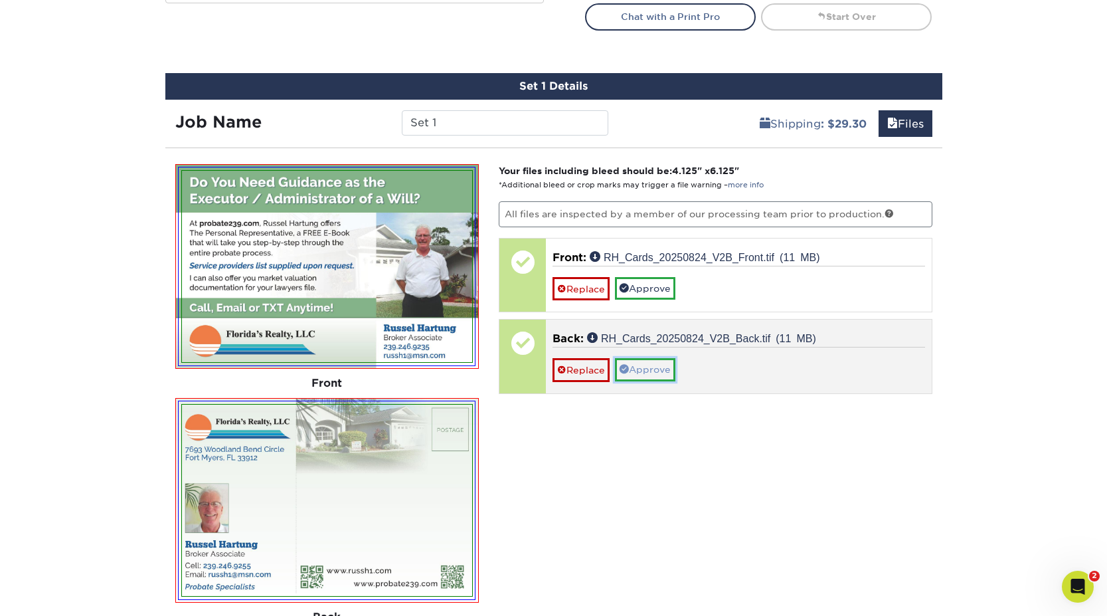
click at [653, 369] on link "Approve" at bounding box center [645, 369] width 60 height 23
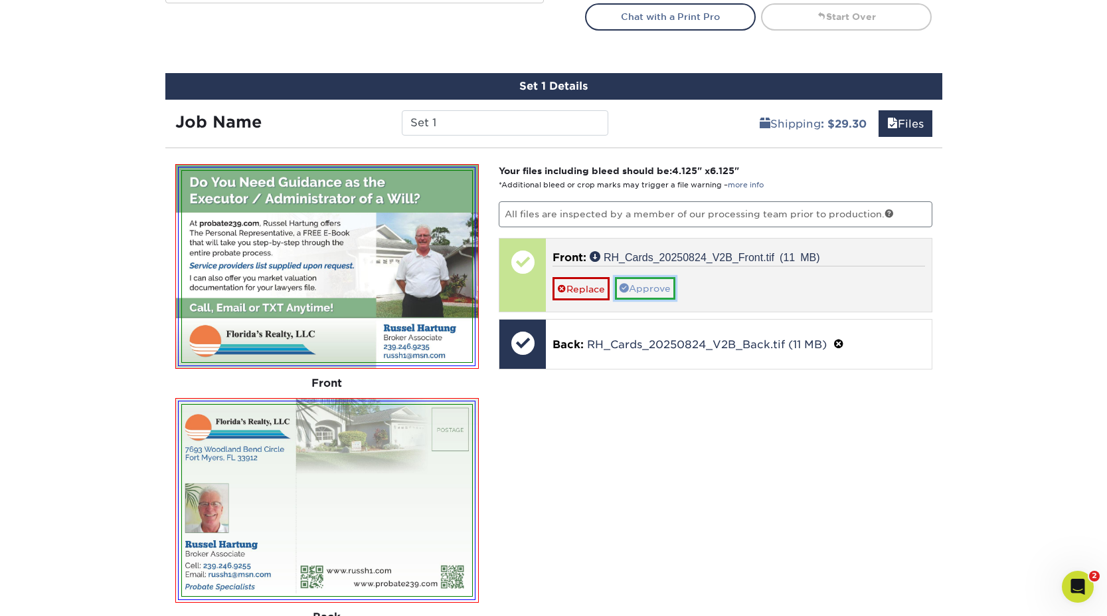
click at [666, 291] on link "Approve" at bounding box center [645, 288] width 60 height 23
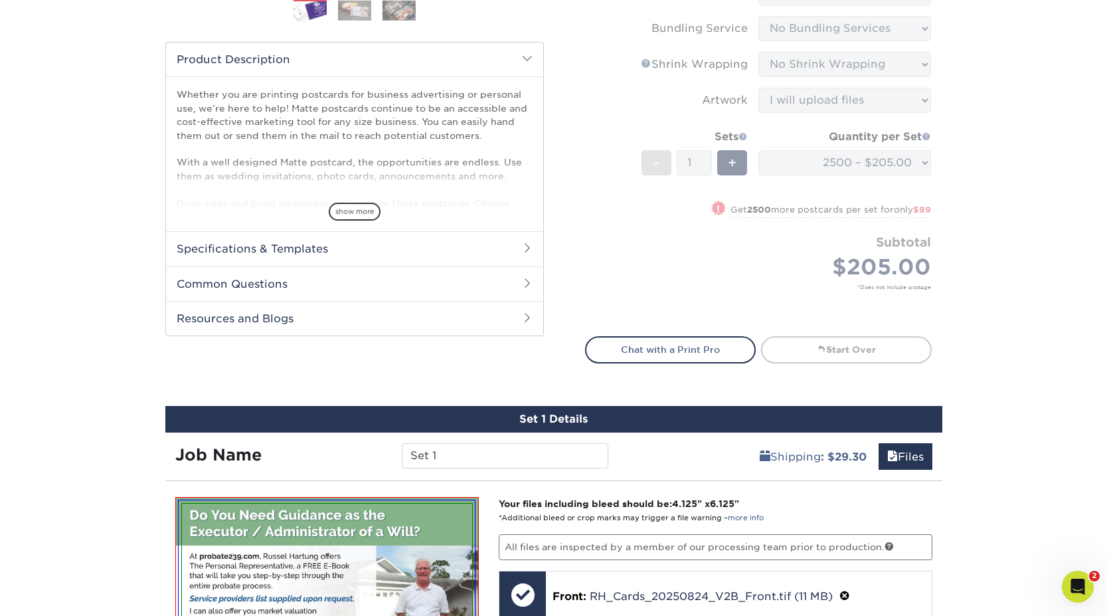
scroll to position [365, 0]
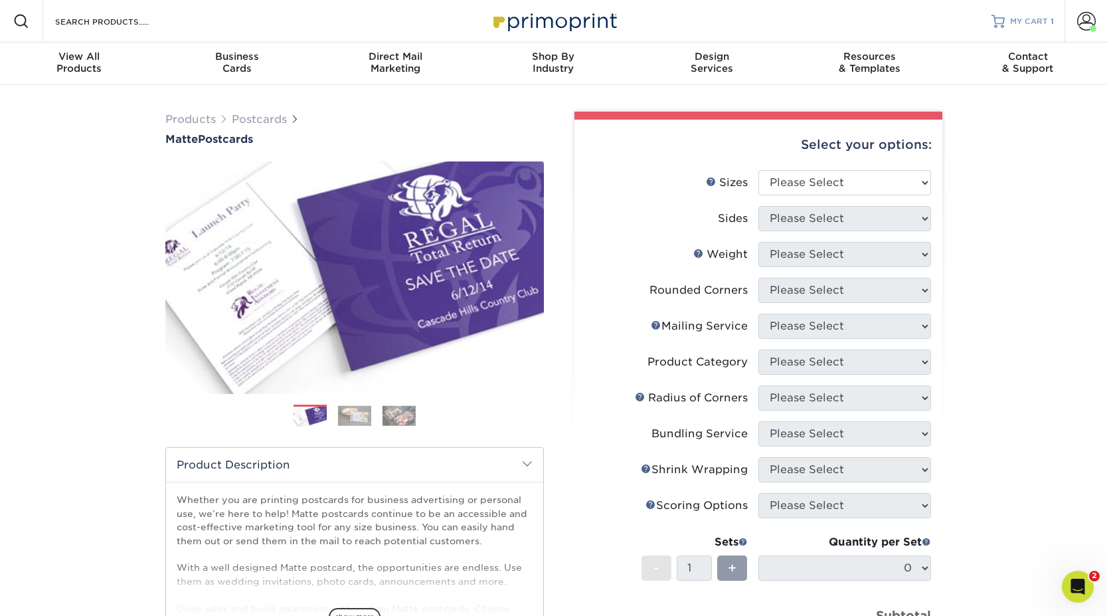
click at [1027, 18] on span "MY CART" at bounding box center [1029, 21] width 38 height 11
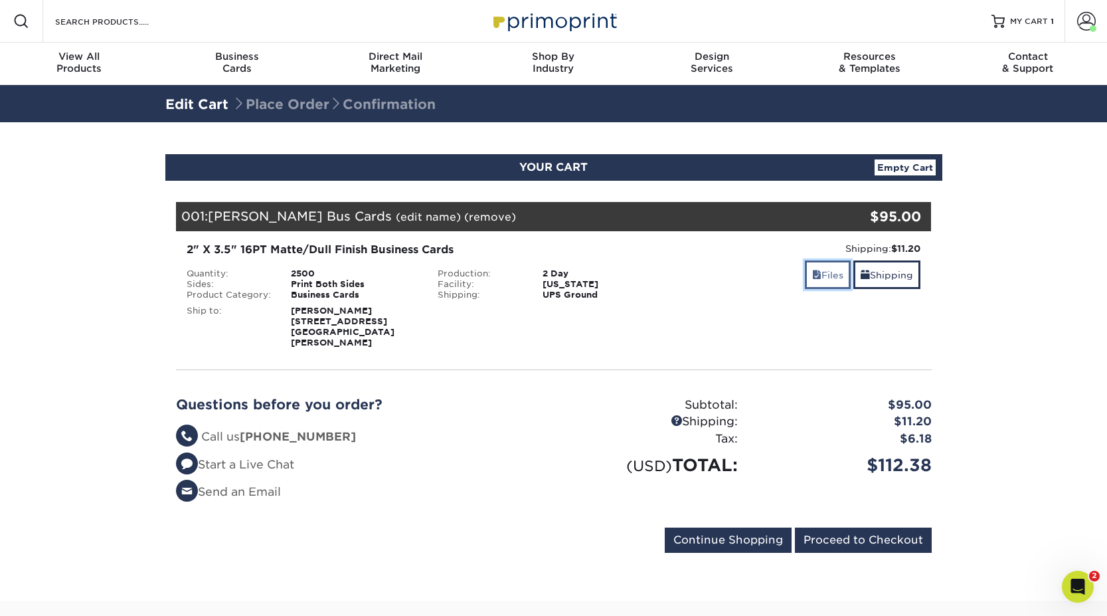
click at [818, 274] on link "Files" at bounding box center [828, 274] width 46 height 29
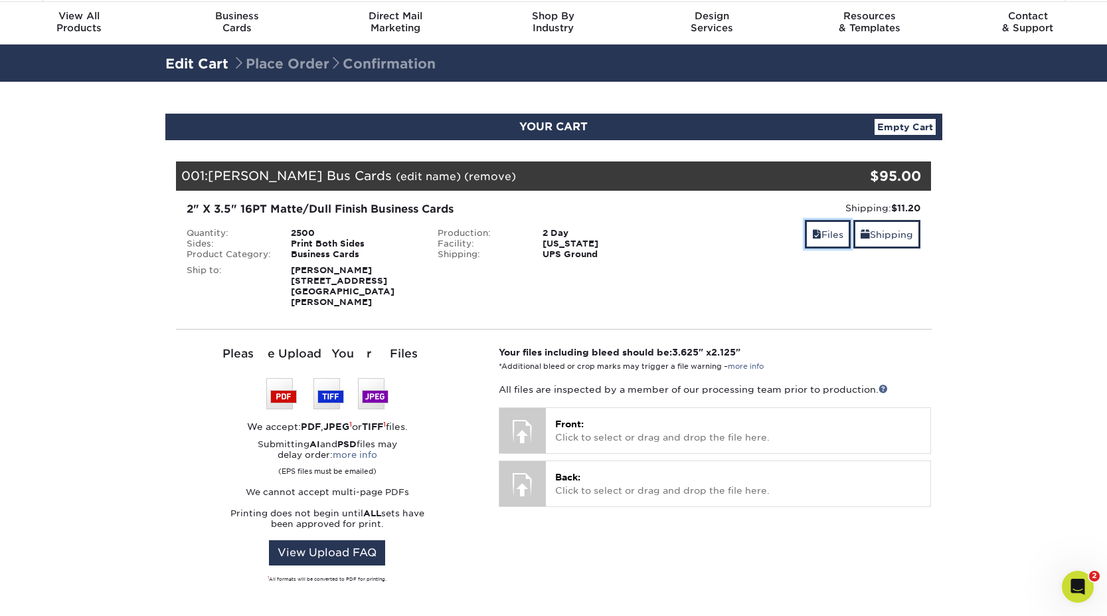
scroll to position [52, 0]
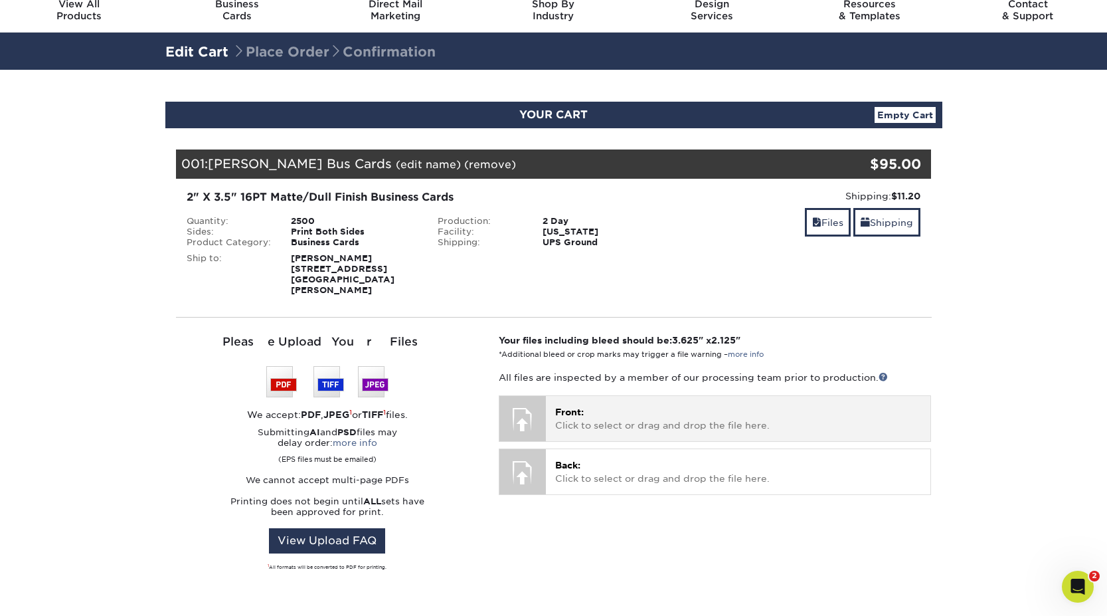
click at [621, 413] on p "Front: Click to select or drag and drop the file here." at bounding box center [738, 418] width 366 height 27
